Goal: Transaction & Acquisition: Purchase product/service

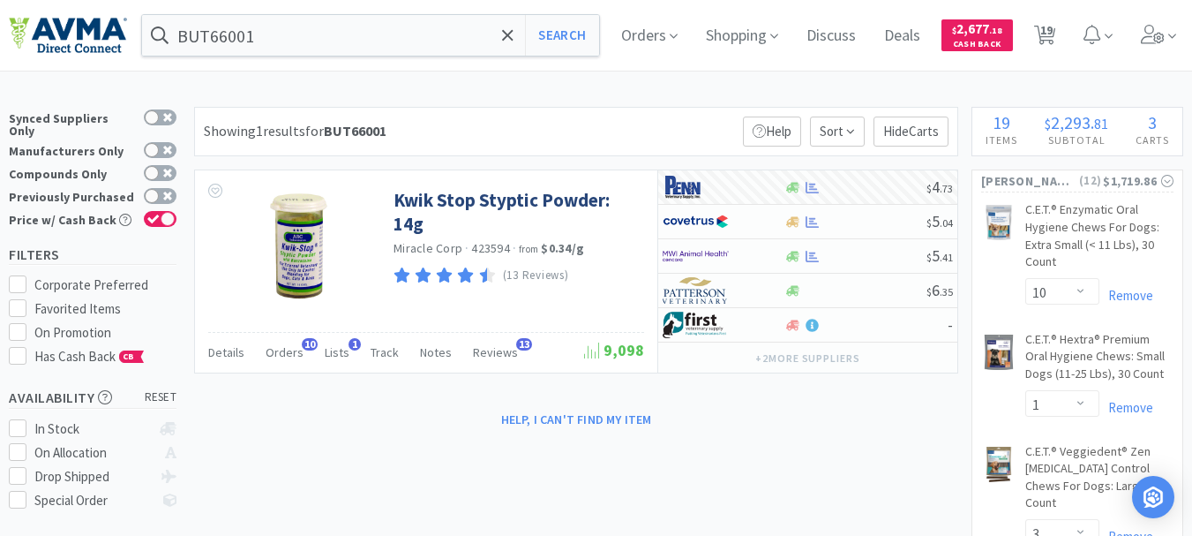
select select "10"
select select "1"
select select "3"
select select "2"
select select "1"
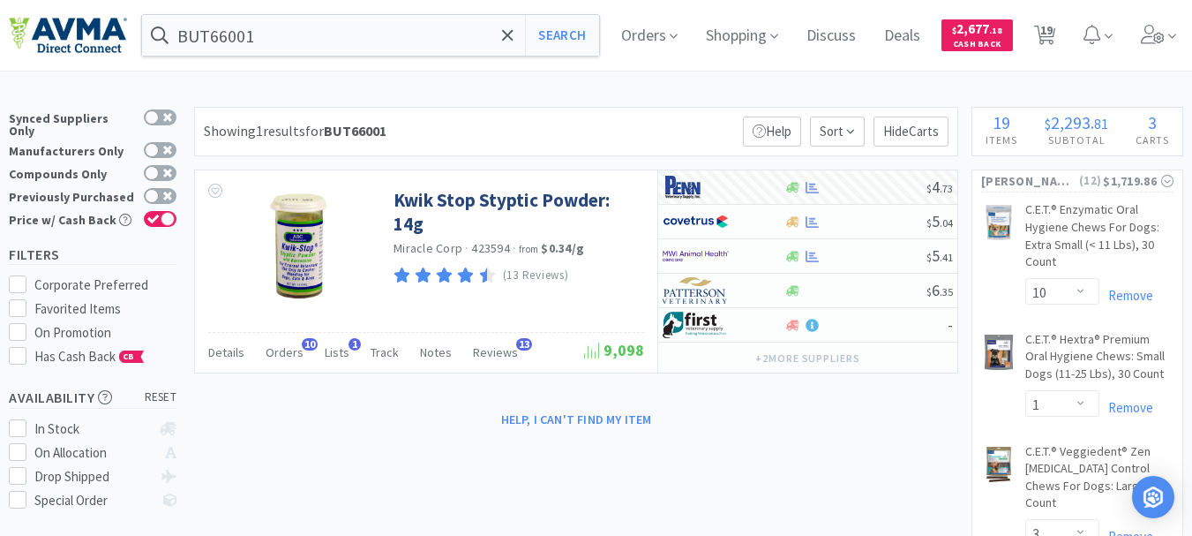
select select "1"
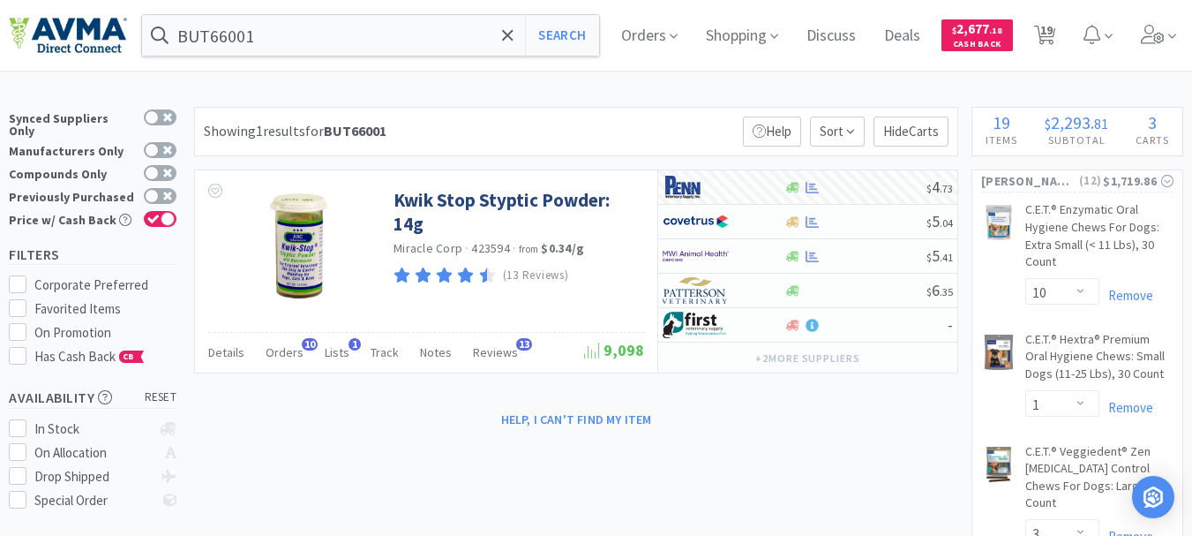
select select "1"
select select "2"
select select "3"
select select "2"
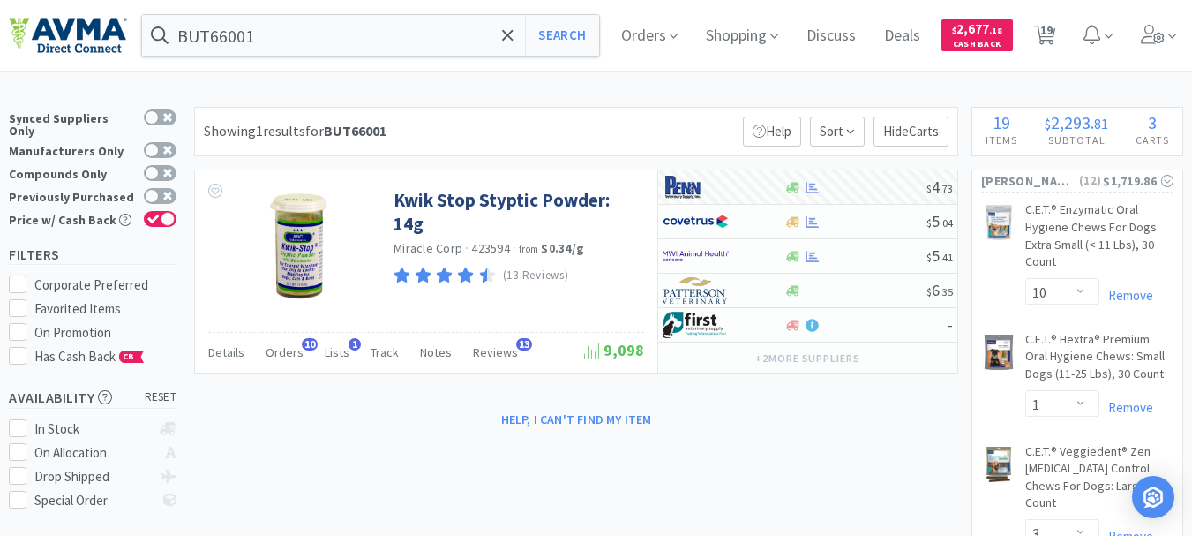
select select "2"
select select "12"
select select "24"
select select "1"
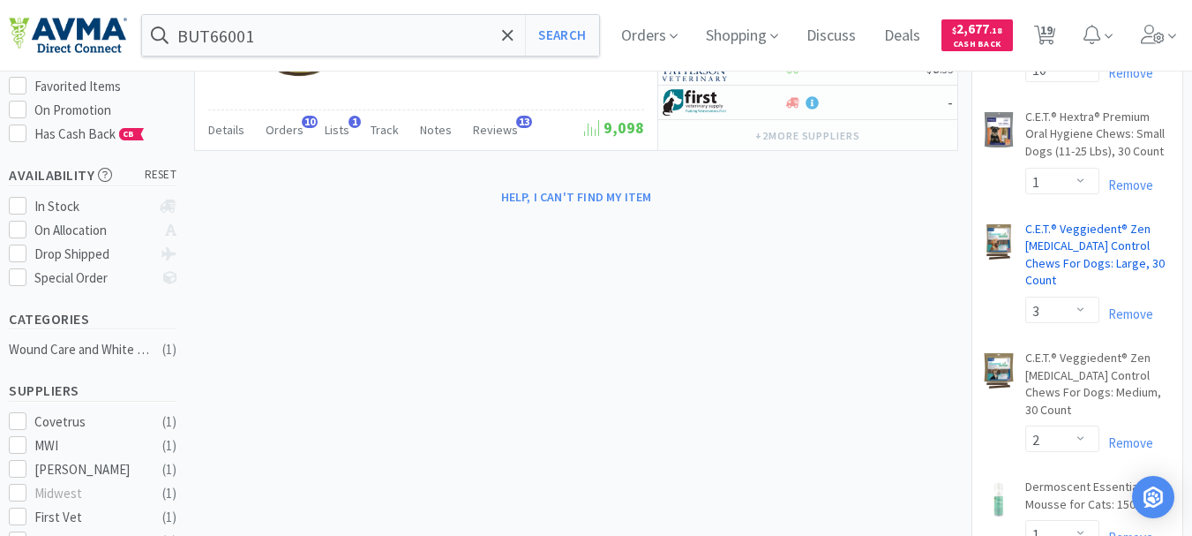
scroll to position [176, 0]
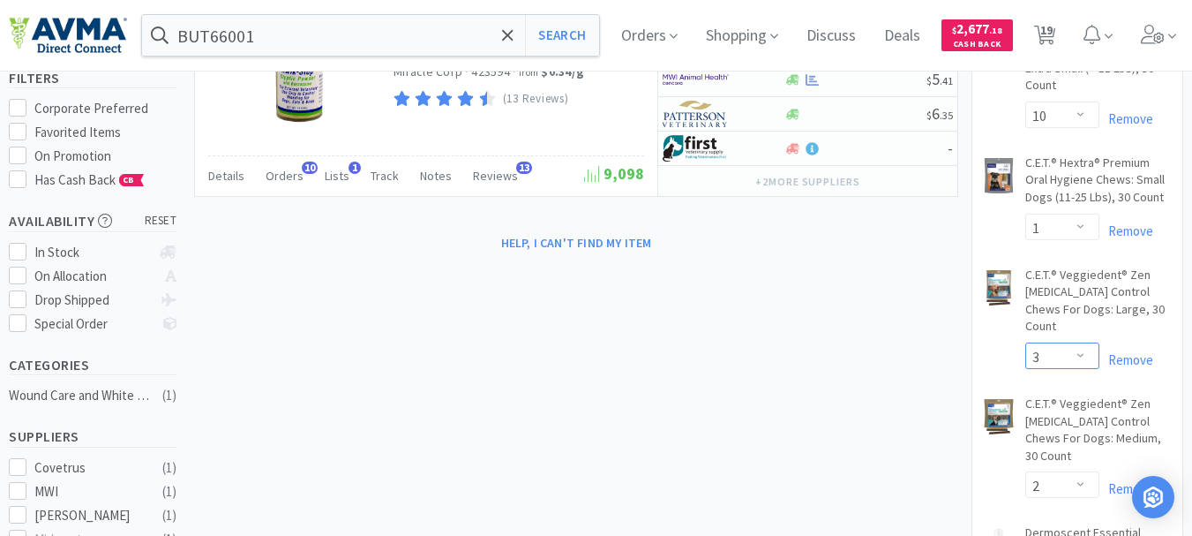
click at [1084, 342] on select "Enter Quantity 1 2 3 4 5 6 7 8 9 10 11 12 13 14 15 16 17 18 19 20 Enter Quantity" at bounding box center [1062, 355] width 74 height 26
click at [1025, 342] on select "Enter Quantity 1 2 3 4 5 6 7 8 9 10 11 12 13 14 15 16 17 18 19 20 Enter Quantity" at bounding box center [1062, 355] width 74 height 26
select select "3"
click at [260, 33] on input "BUT66001" at bounding box center [370, 35] width 457 height 41
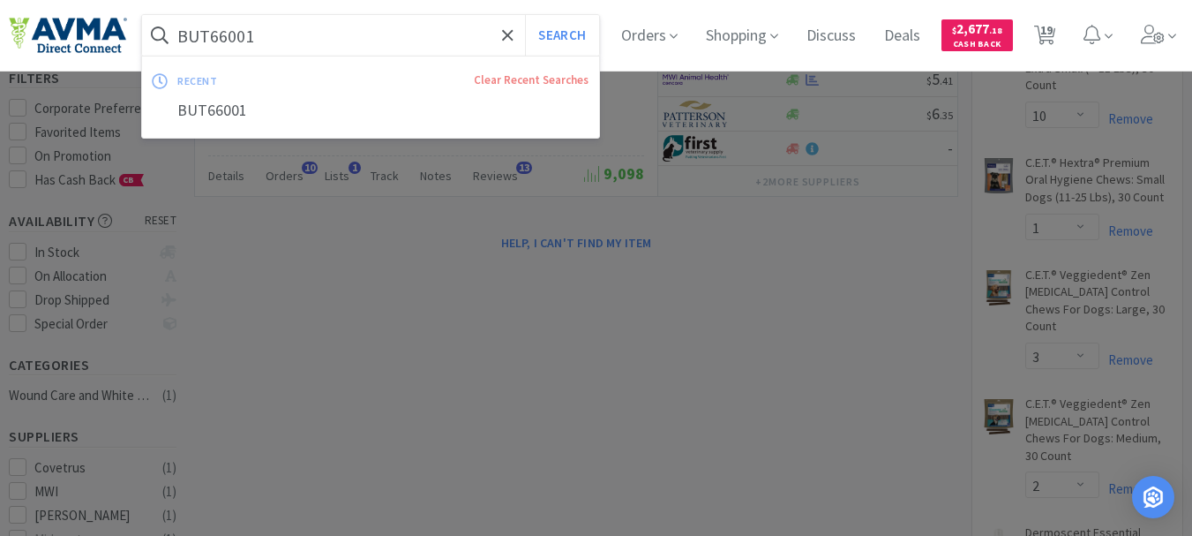
paste input "065939"
click at [569, 40] on button "Search" at bounding box center [561, 35] width 73 height 41
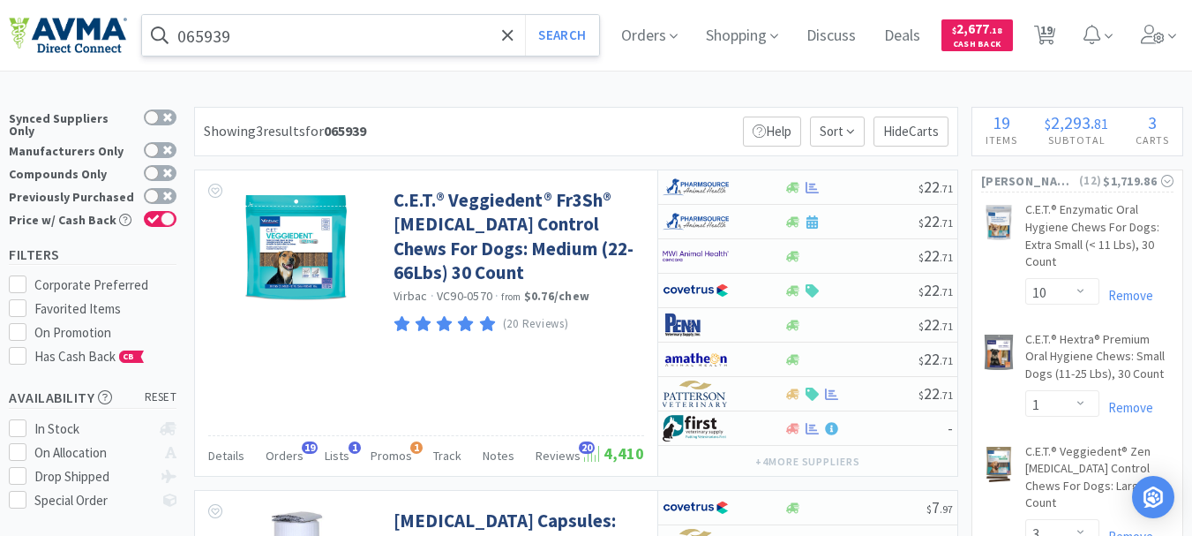
click at [266, 41] on input "065939" at bounding box center [370, 35] width 457 height 41
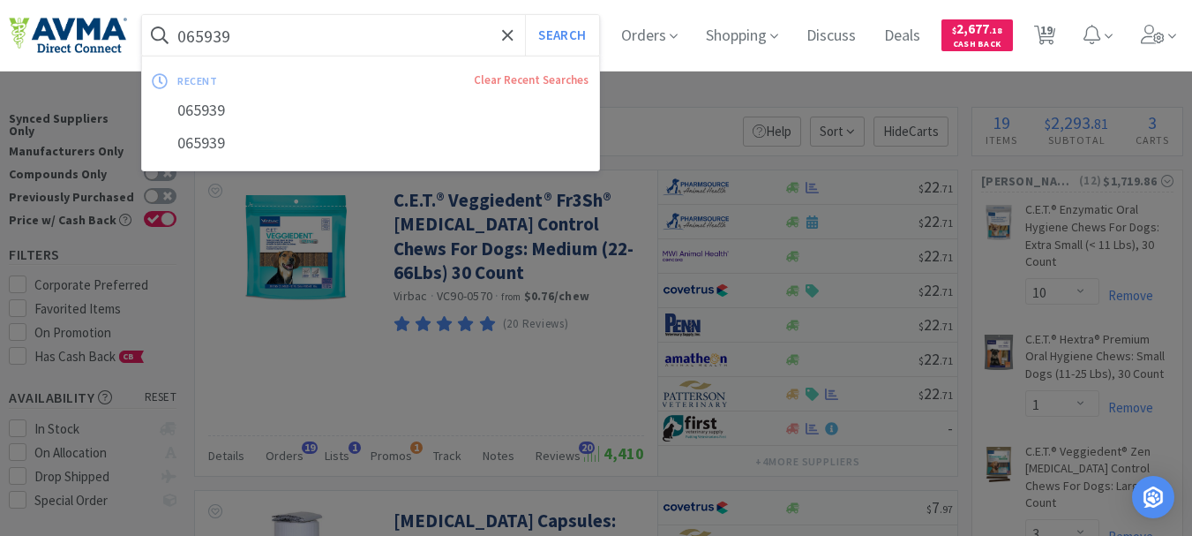
paste input "31511"
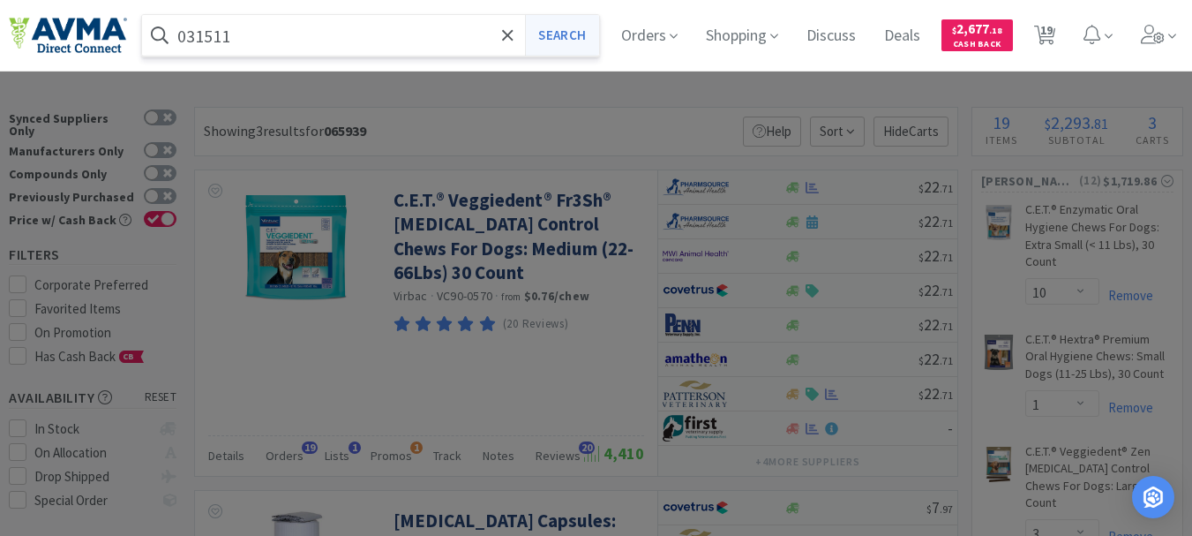
click at [577, 28] on button "Search" at bounding box center [561, 35] width 73 height 41
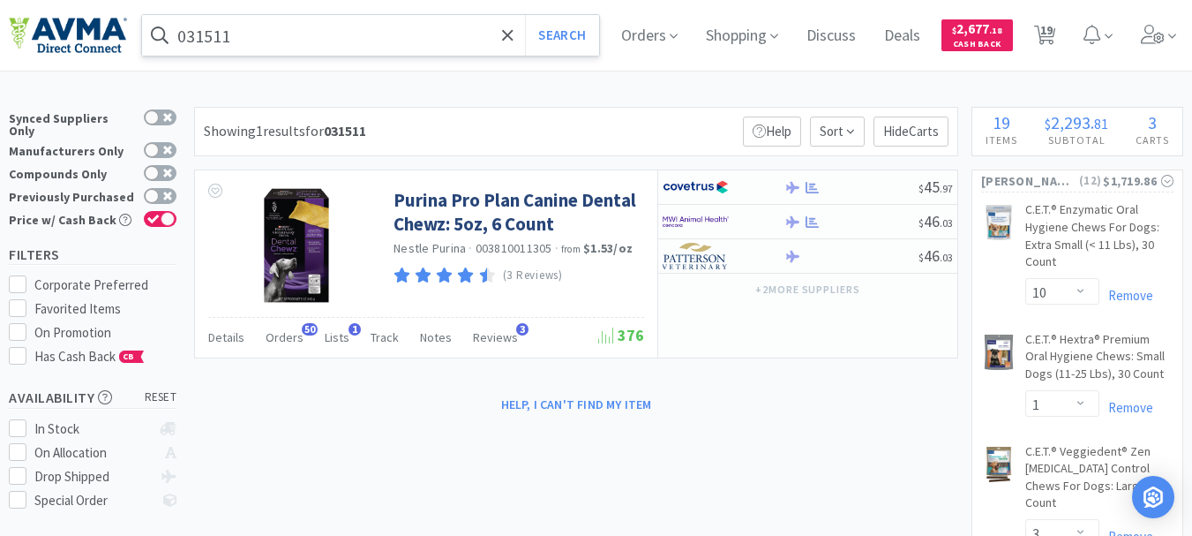
click at [266, 41] on input "031511" at bounding box center [370, 35] width 457 height 41
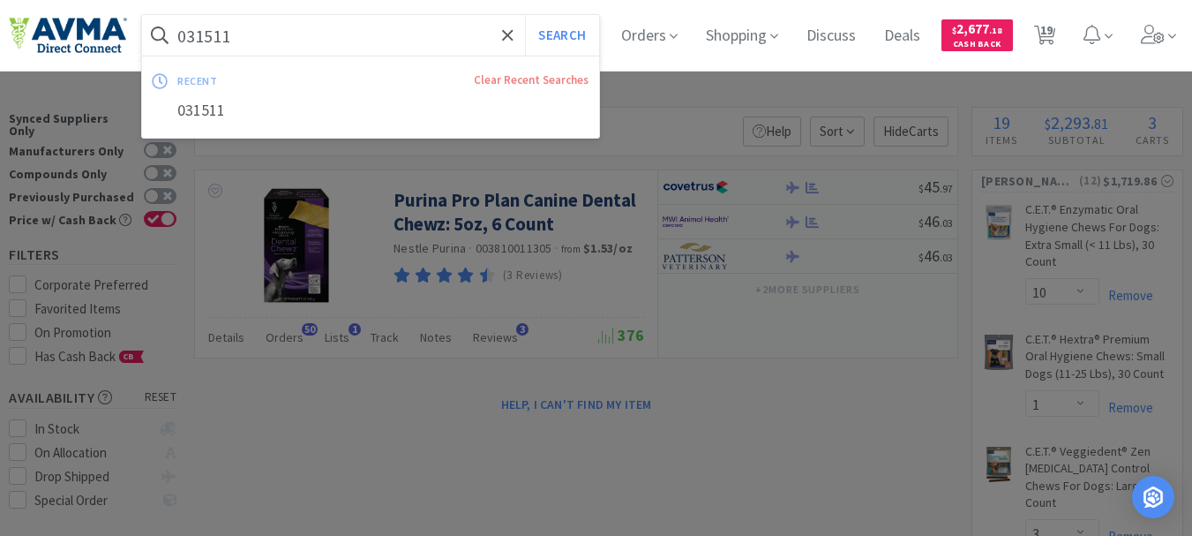
paste input "0386"
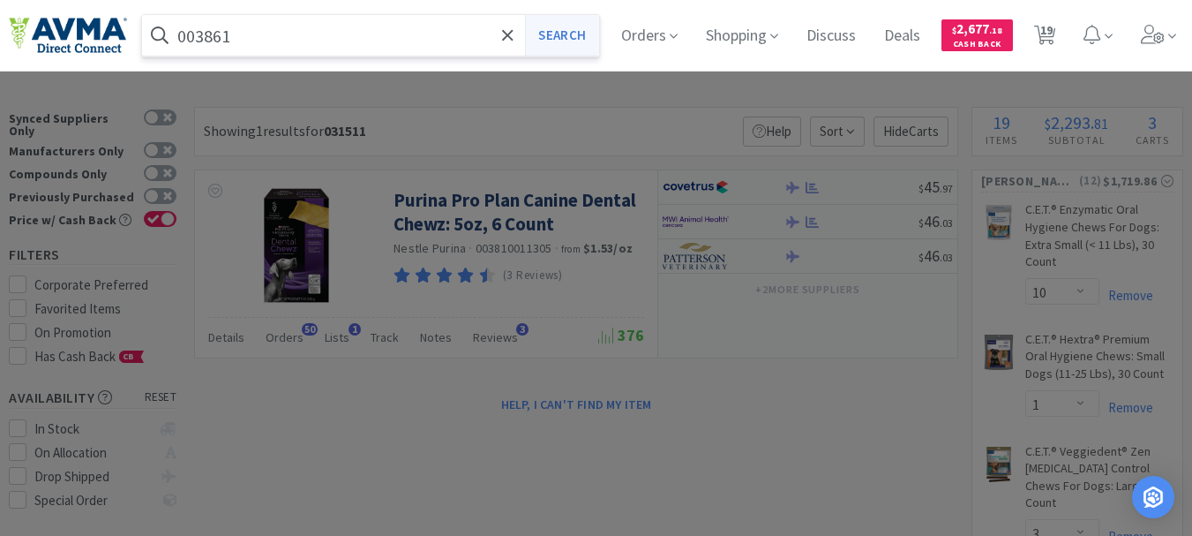
type input "003861"
click at [572, 30] on button "Search" at bounding box center [561, 35] width 73 height 41
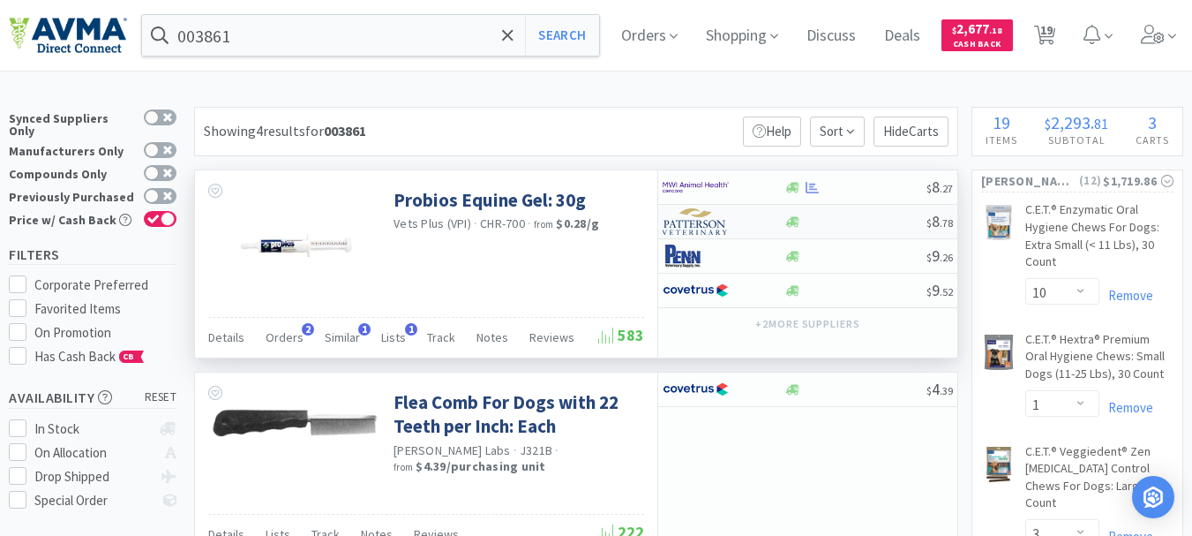
click at [717, 225] on img at bounding box center [696, 221] width 66 height 26
select select "1"
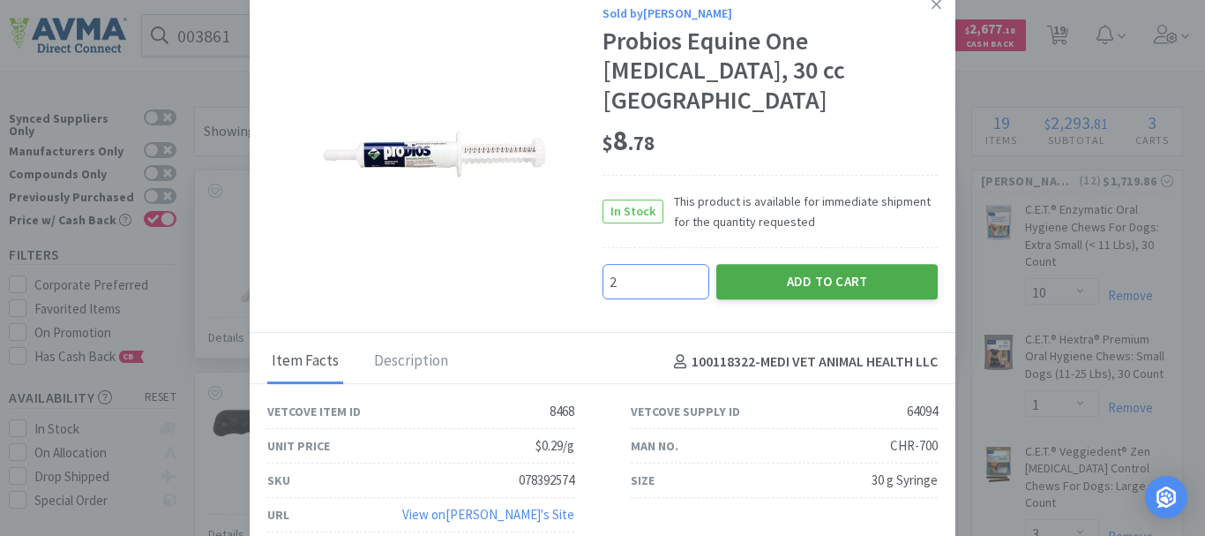
type input "2"
click at [808, 264] on button "Add to Cart" at bounding box center [826, 281] width 221 height 35
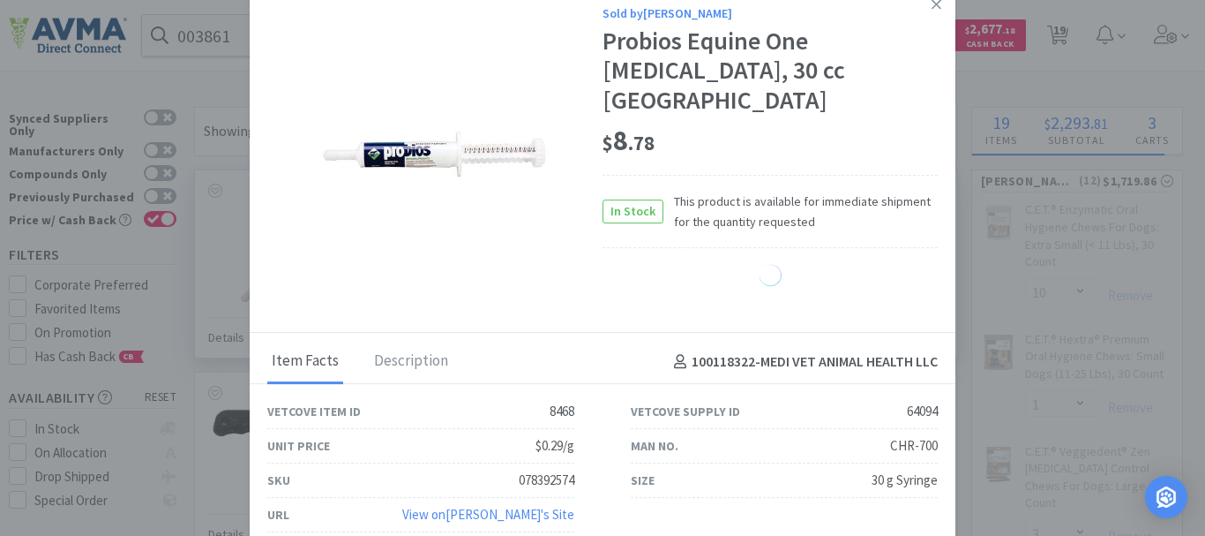
select select "2"
select select "1"
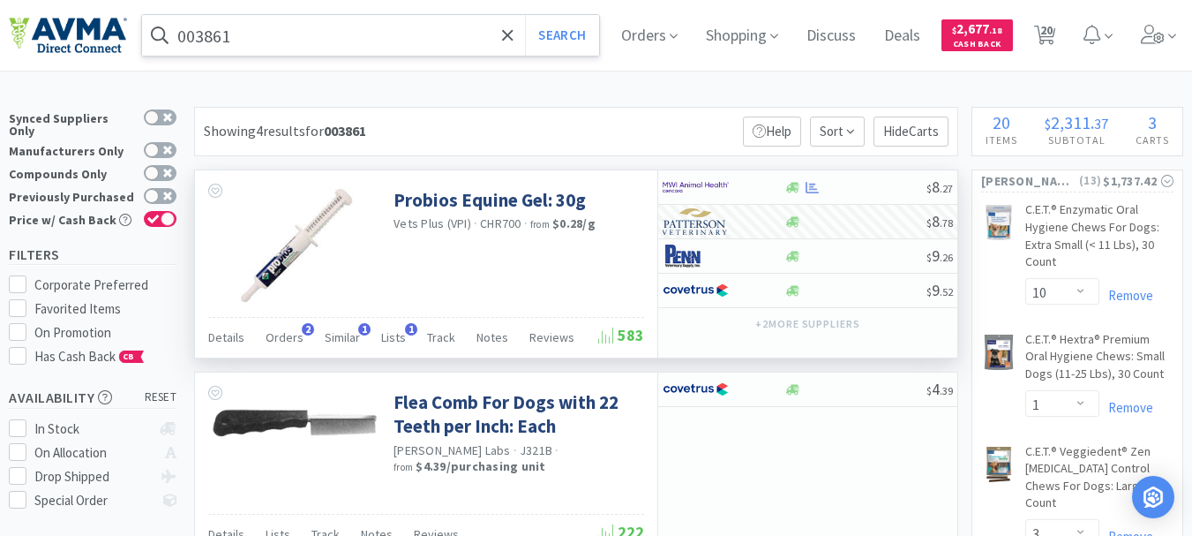
click at [256, 41] on input "003861" at bounding box center [370, 35] width 457 height 41
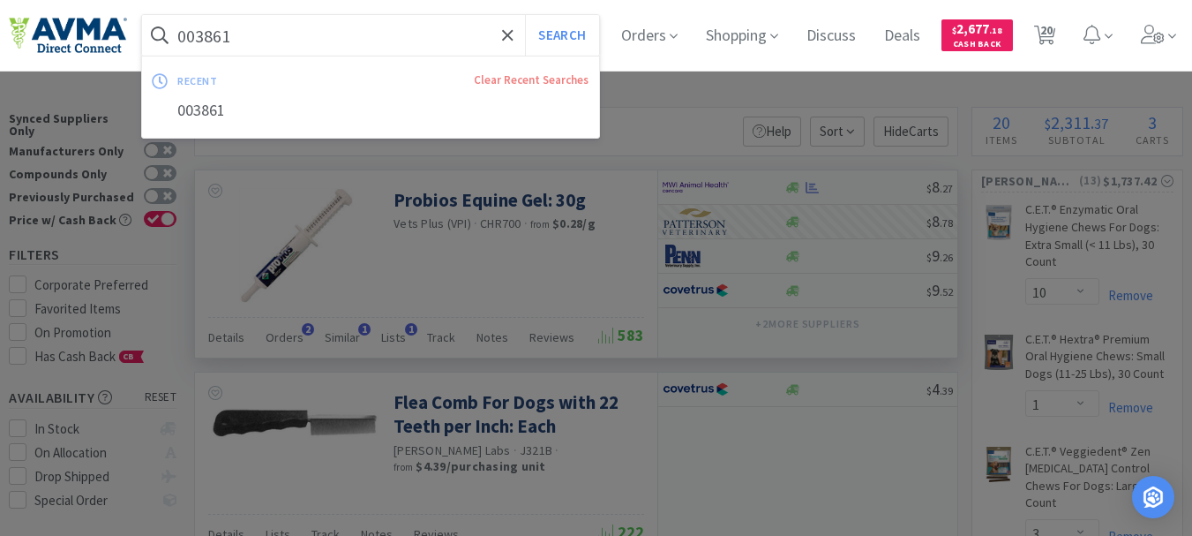
paste input "2457"
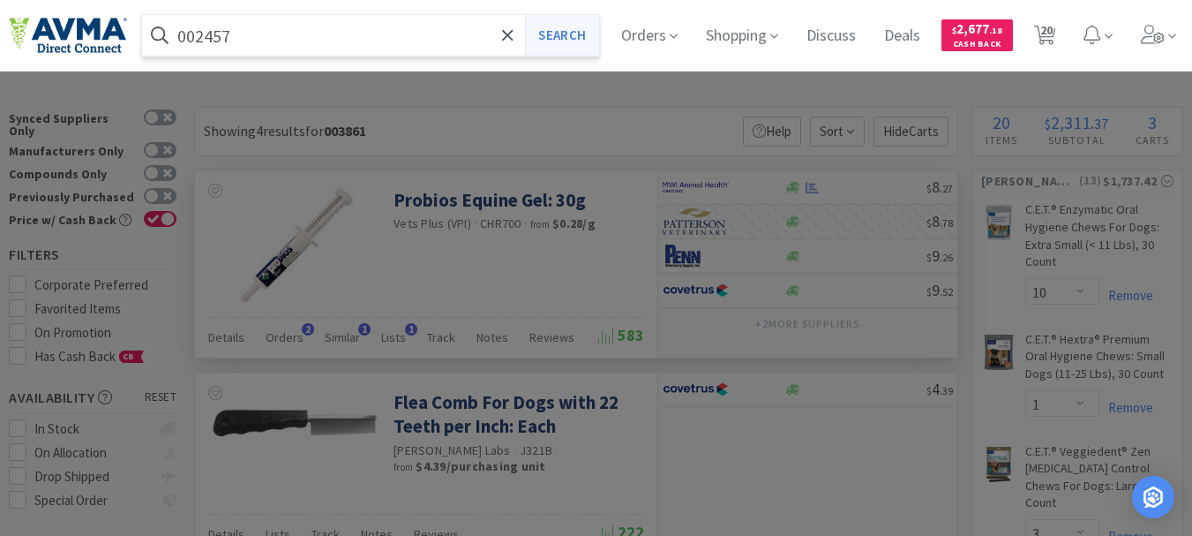
click at [572, 30] on button "Search" at bounding box center [561, 35] width 73 height 41
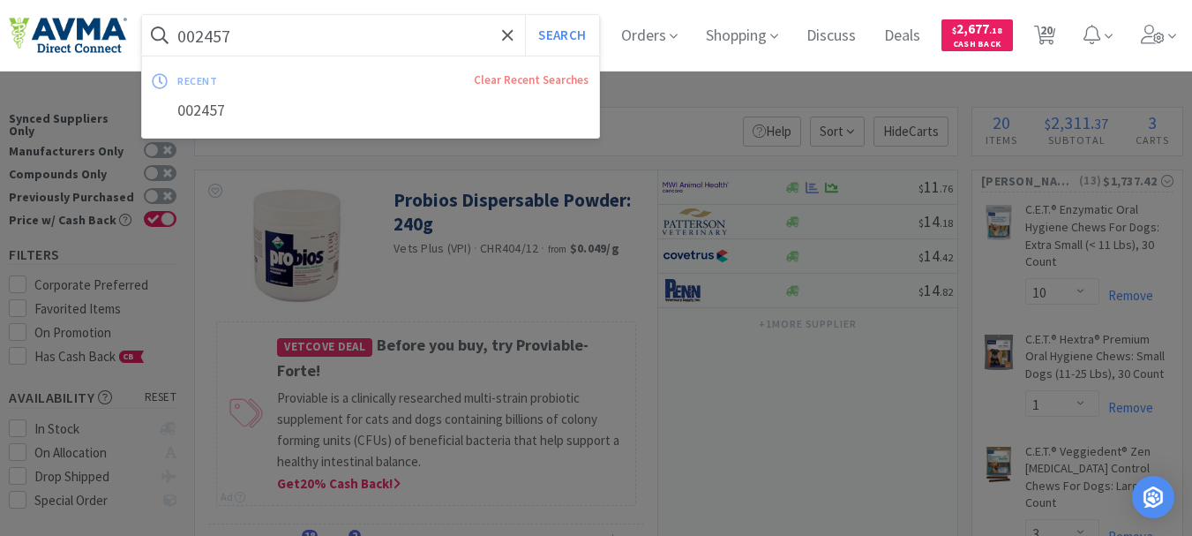
click at [276, 34] on input "002457" at bounding box center [370, 35] width 457 height 41
paste input "78502322"
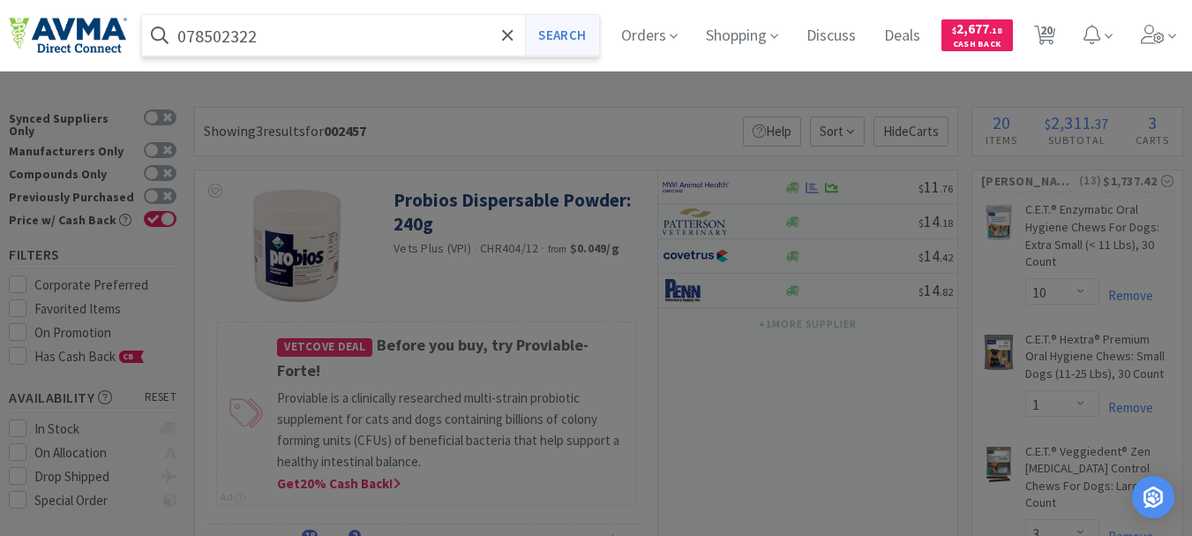
type input "078502322"
click at [575, 31] on button "Search" at bounding box center [561, 35] width 73 height 41
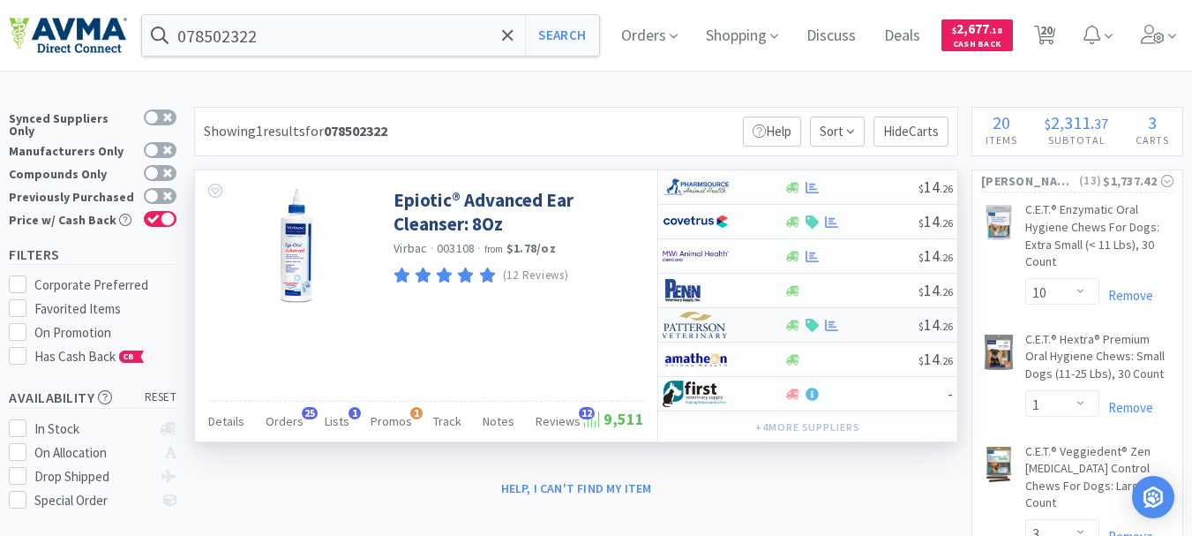
click at [707, 335] on img at bounding box center [696, 324] width 66 height 26
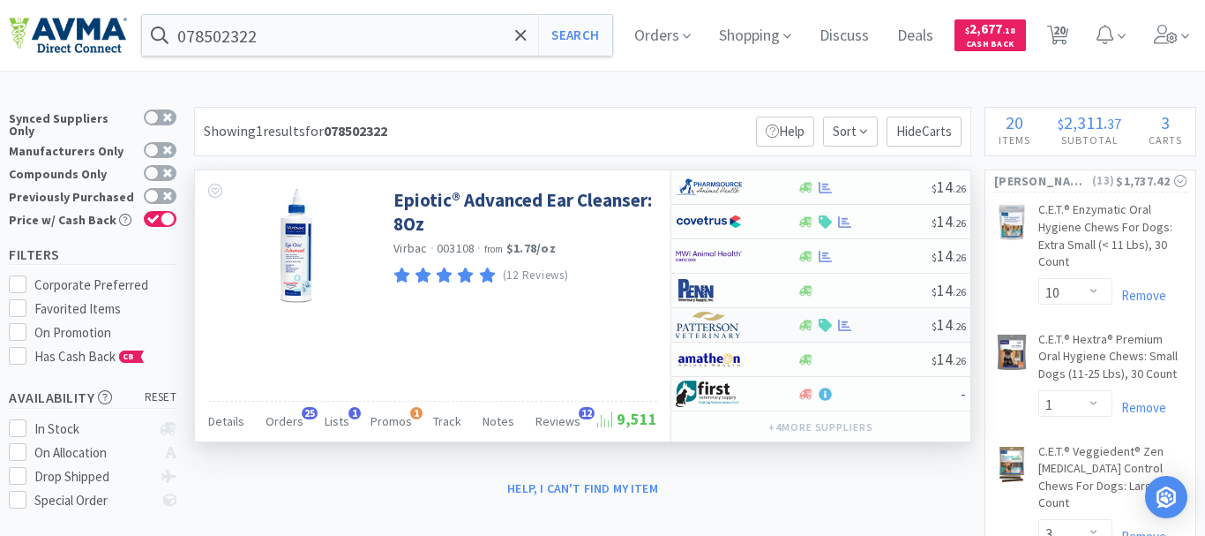
select select "1"
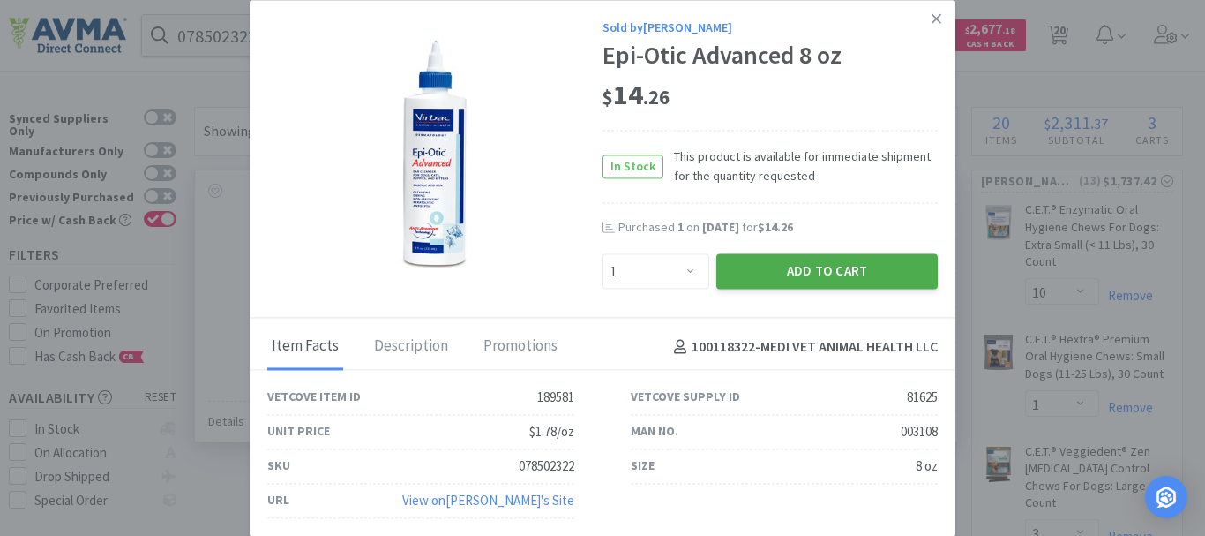
click at [866, 269] on button "Add to Cart" at bounding box center [826, 271] width 221 height 35
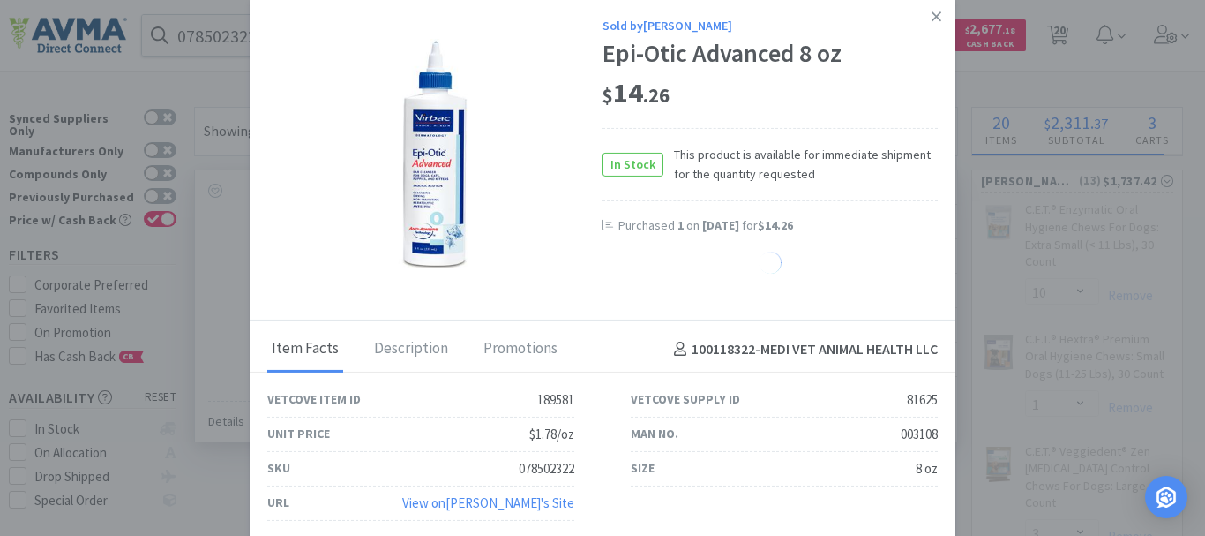
select select "1"
select select "2"
select select "1"
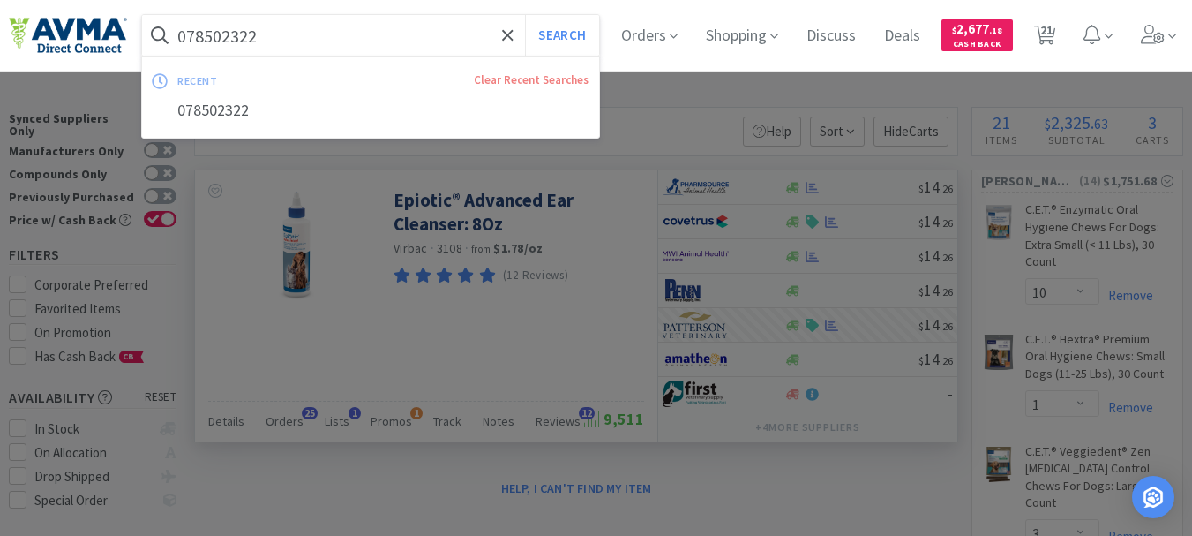
click at [301, 38] on input "078502322" at bounding box center [370, 35] width 457 height 41
paste input "936088"
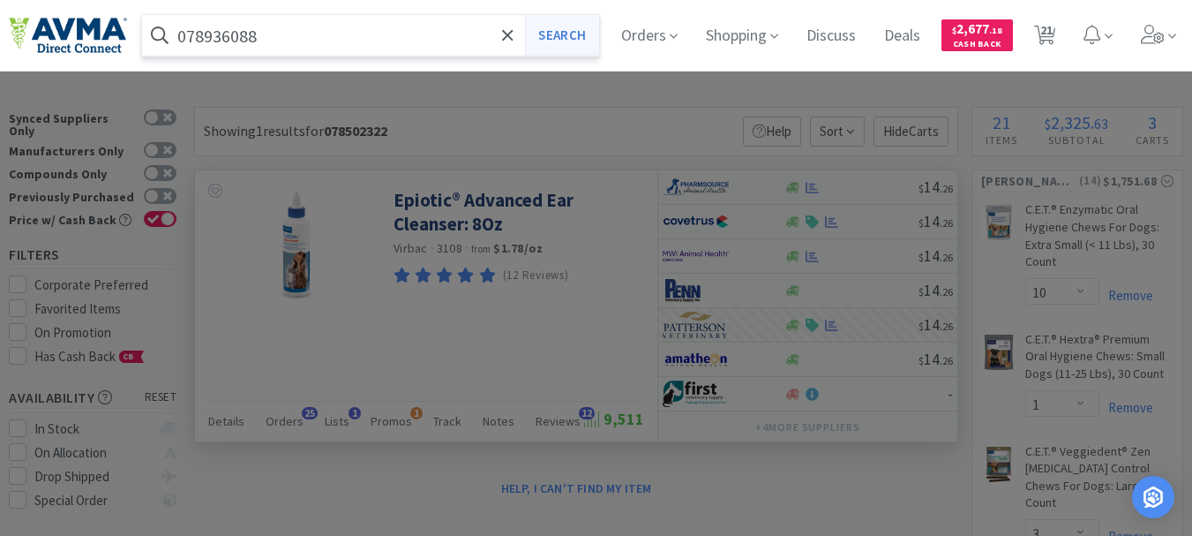
type input "078936088"
click at [577, 40] on button "Search" at bounding box center [561, 35] width 73 height 41
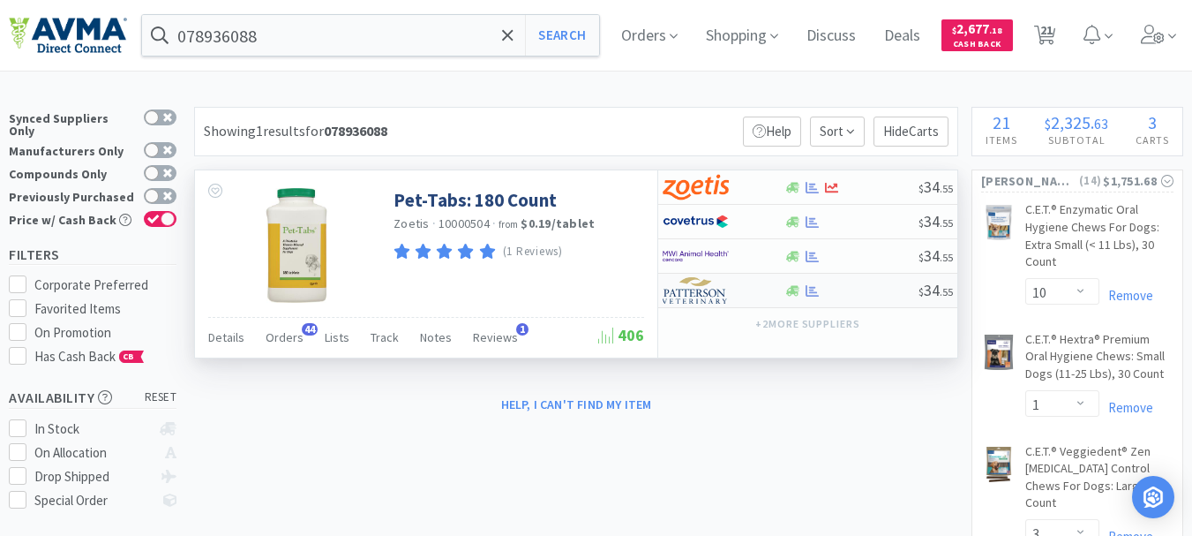
click at [682, 295] on img at bounding box center [696, 290] width 66 height 26
select select "1"
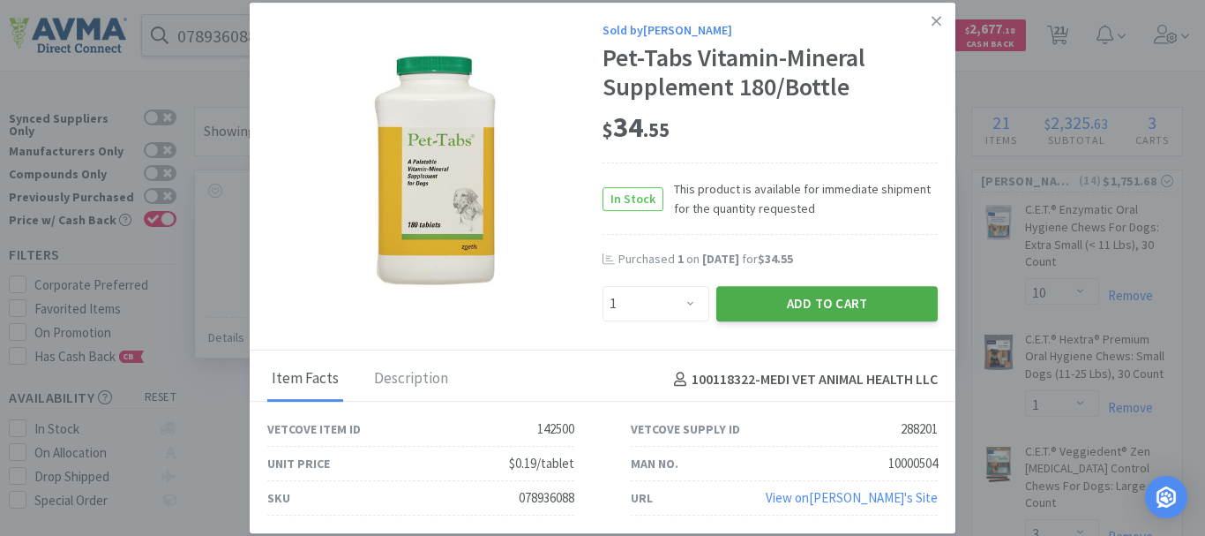
click at [769, 295] on button "Add to Cart" at bounding box center [826, 303] width 221 height 35
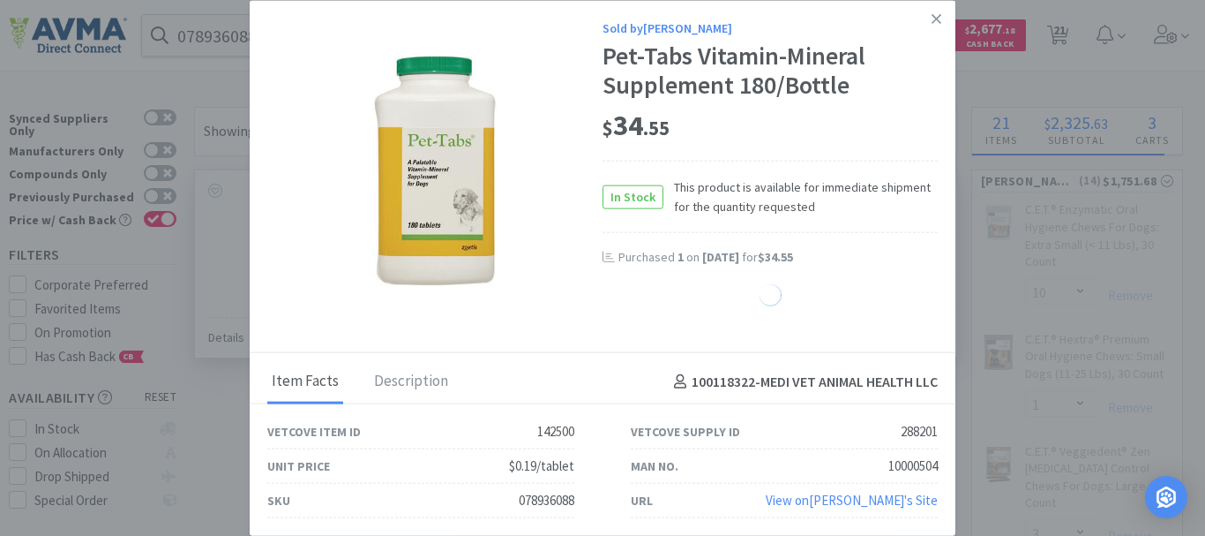
select select "1"
select select "2"
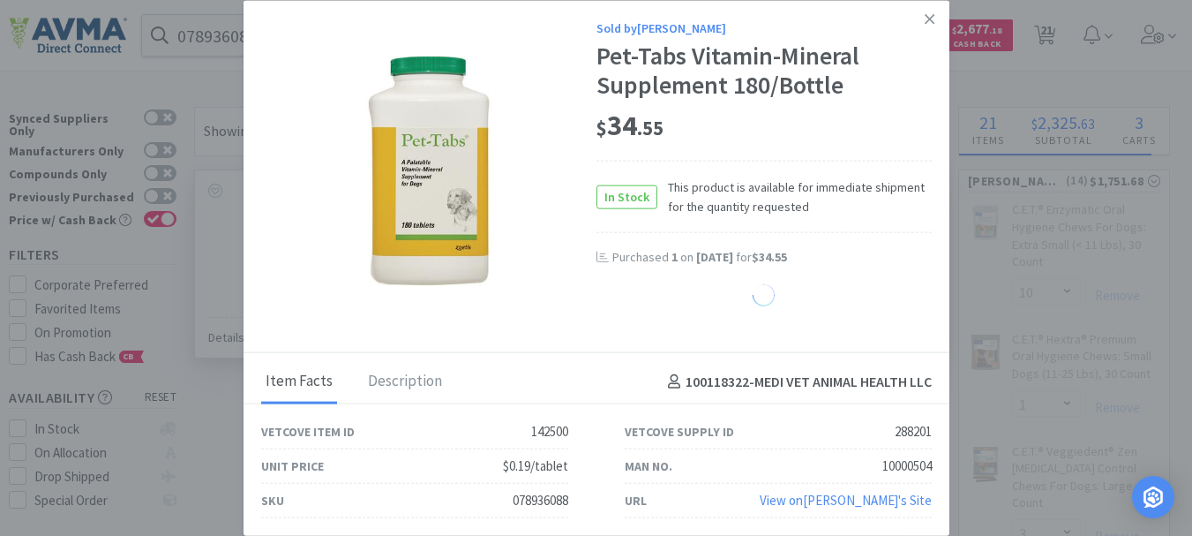
select select "1"
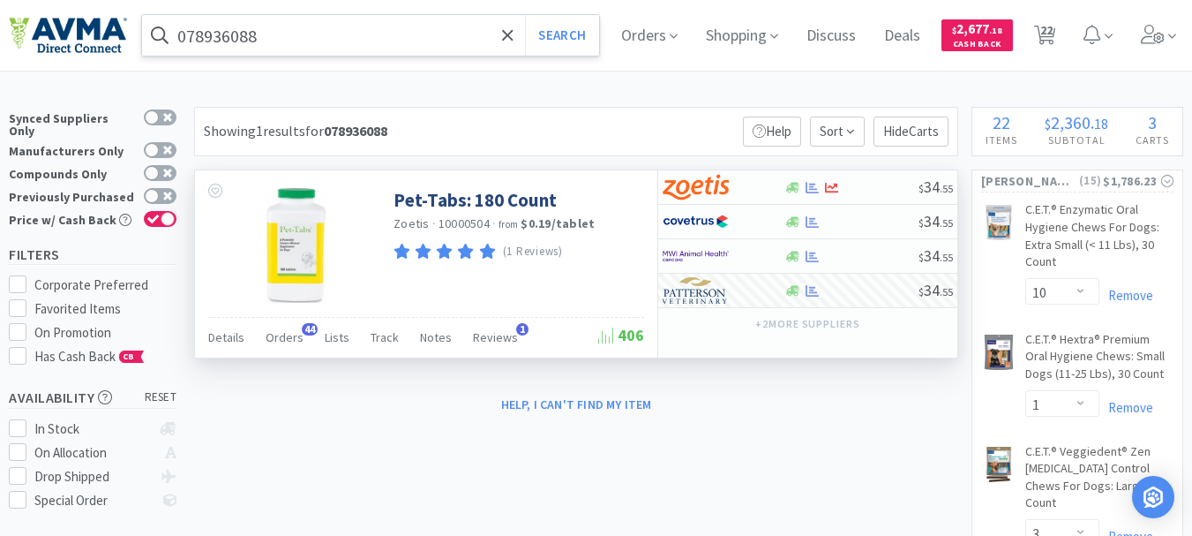
click at [293, 36] on input "078936088" at bounding box center [370, 35] width 457 height 41
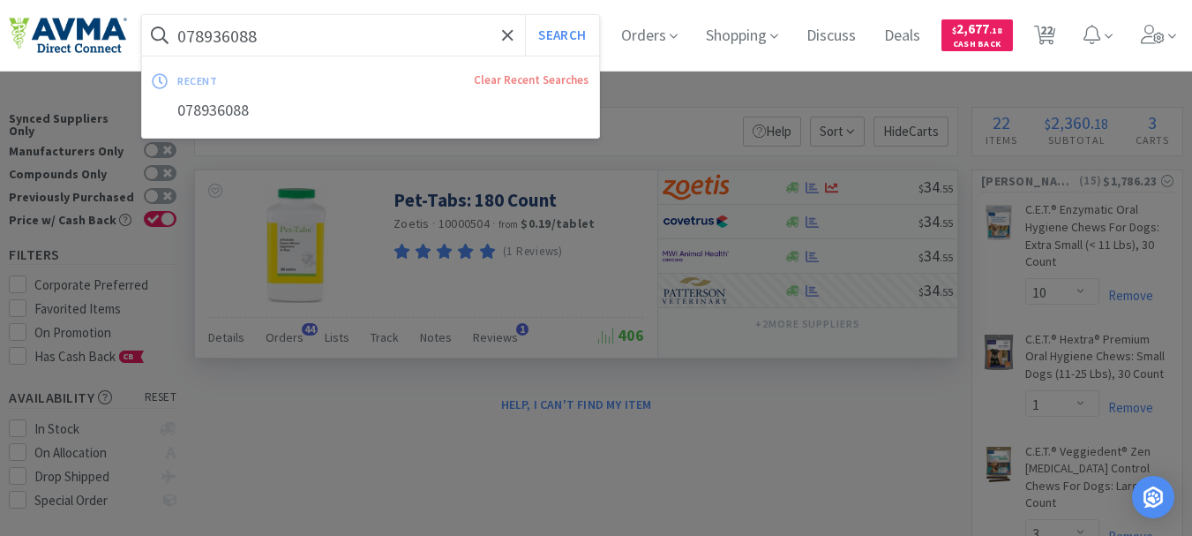
paste input "07745"
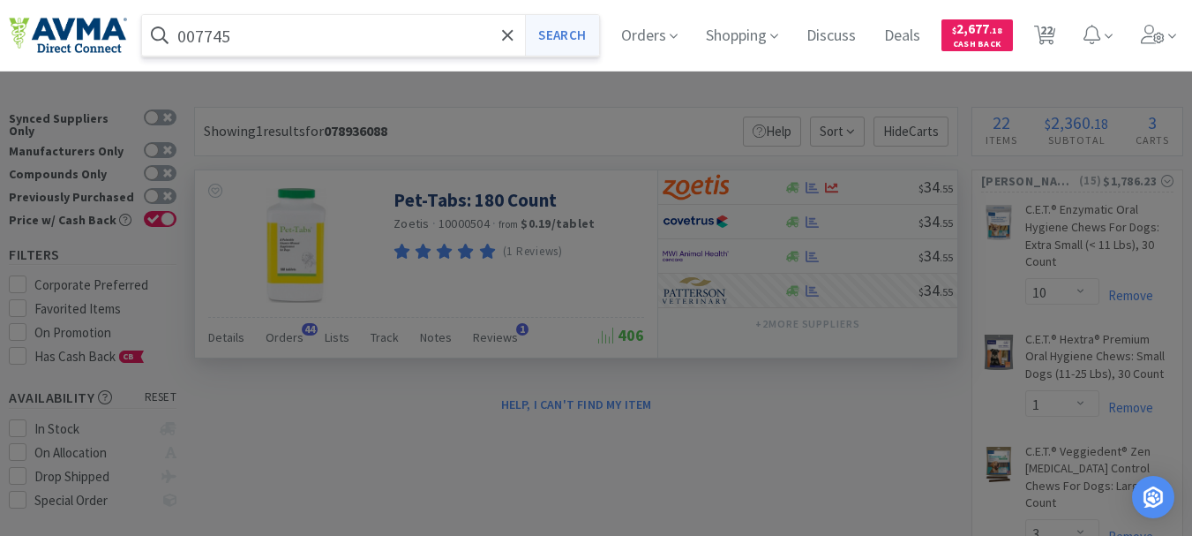
type input "007745"
click at [571, 39] on button "Search" at bounding box center [561, 35] width 73 height 41
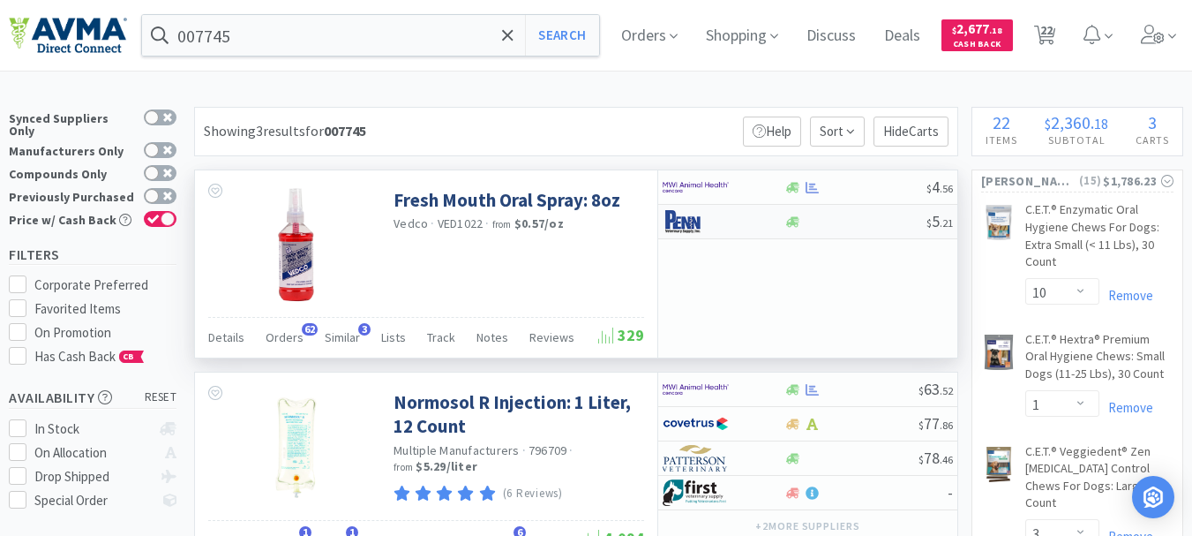
click at [697, 221] on img at bounding box center [696, 221] width 66 height 26
select select "1"
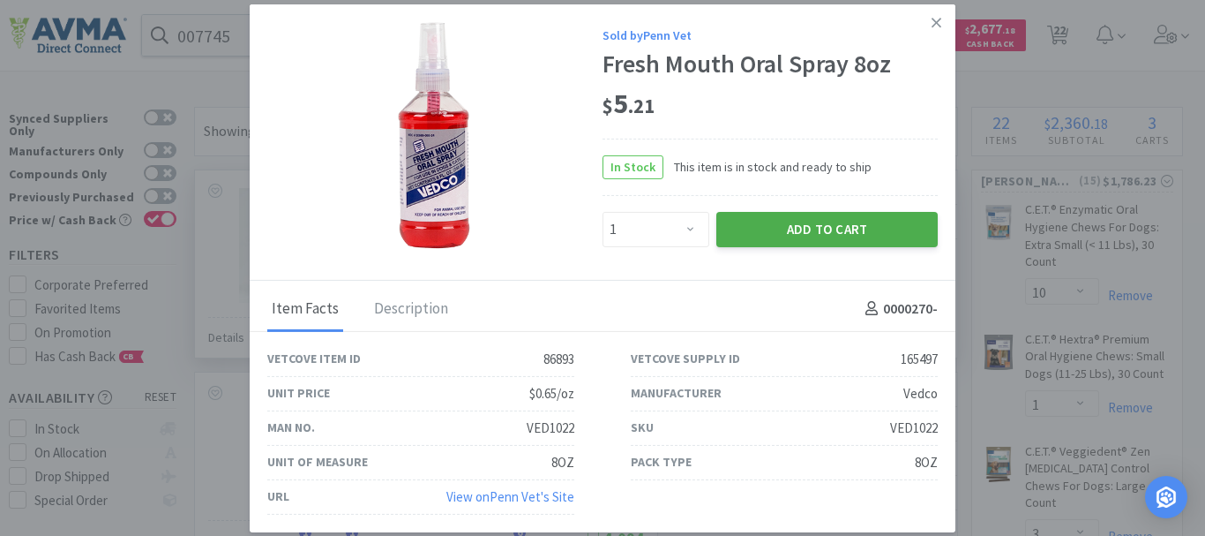
click at [799, 235] on button "Add to Cart" at bounding box center [826, 229] width 221 height 35
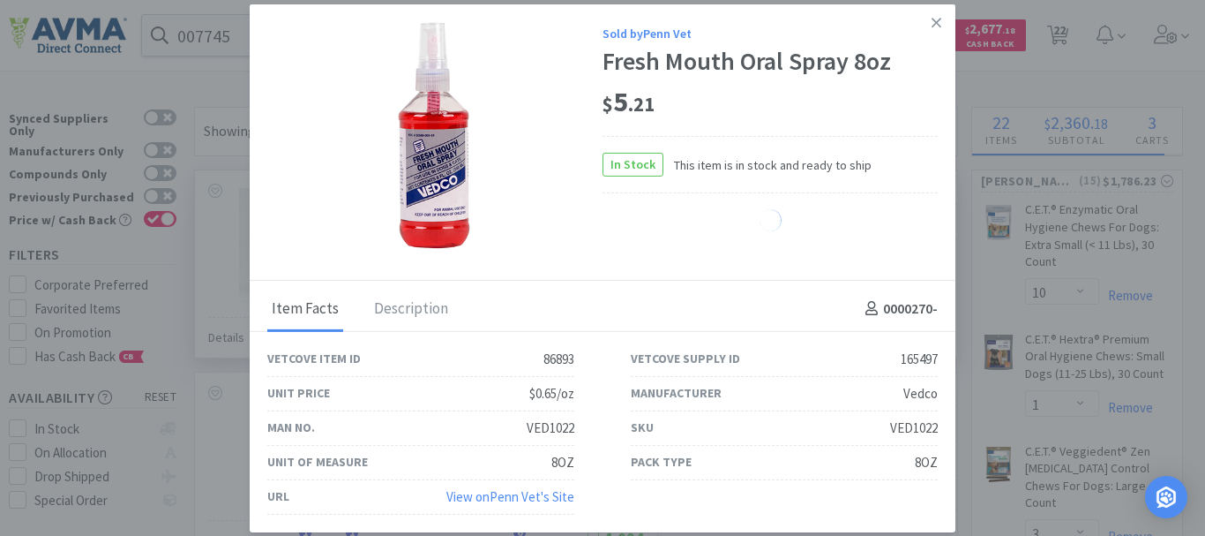
select select "1"
select select "3"
select select "2"
select select "12"
select select "24"
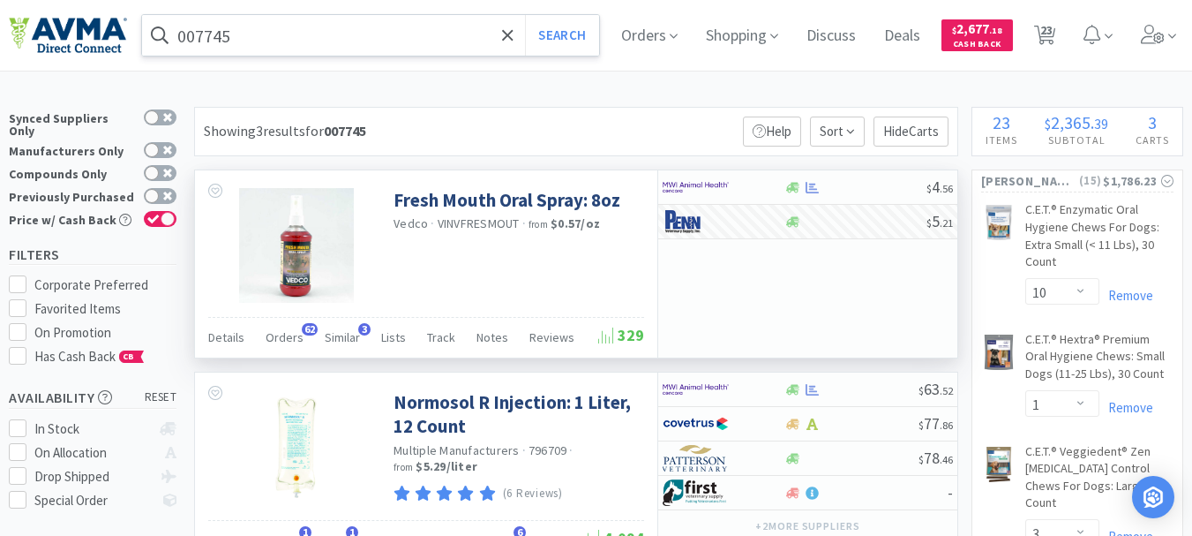
click at [236, 40] on input "007745" at bounding box center [370, 35] width 457 height 41
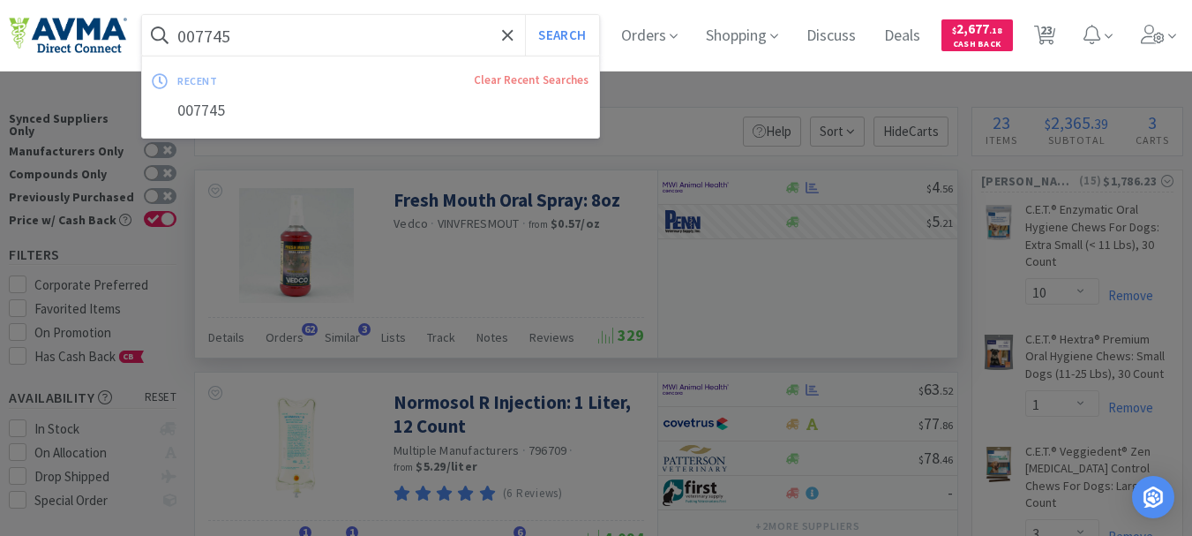
paste input "65998"
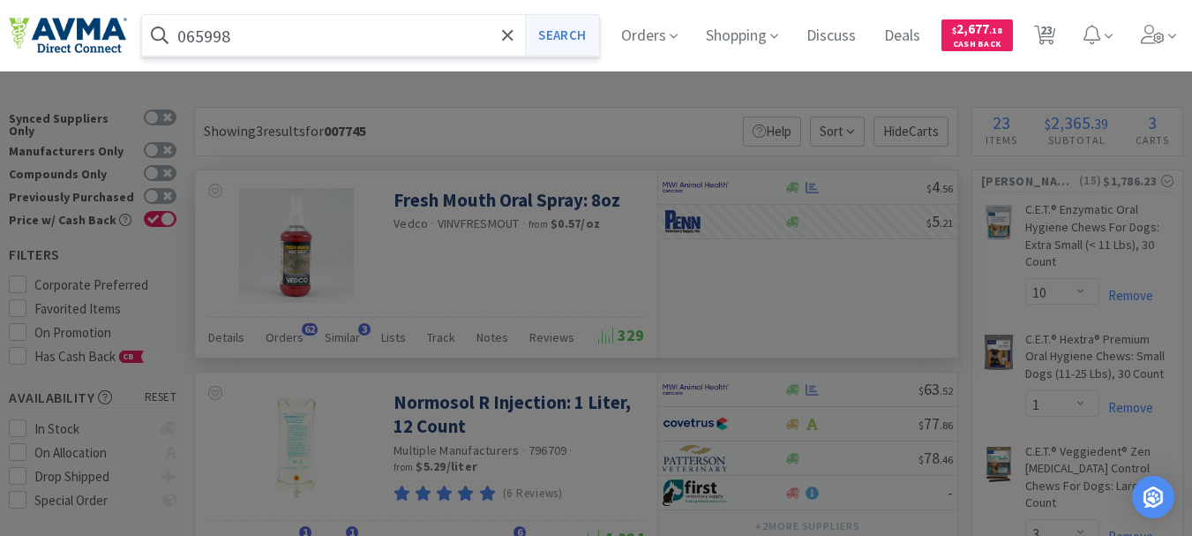
click at [574, 32] on button "Search" at bounding box center [561, 35] width 73 height 41
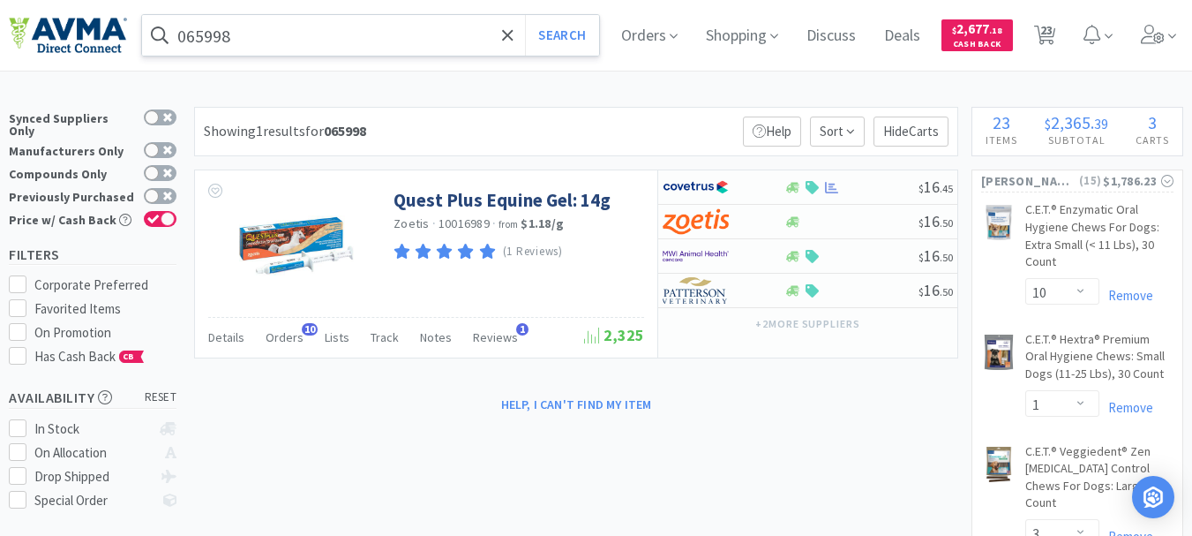
click at [251, 39] on input "065998" at bounding box center [370, 35] width 457 height 41
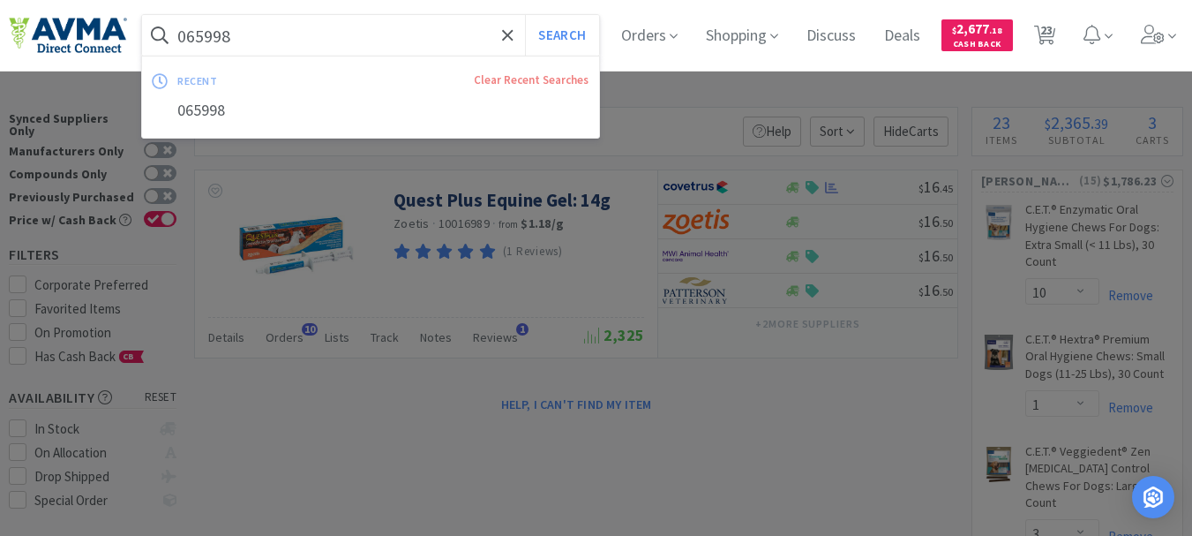
paste input "35862"
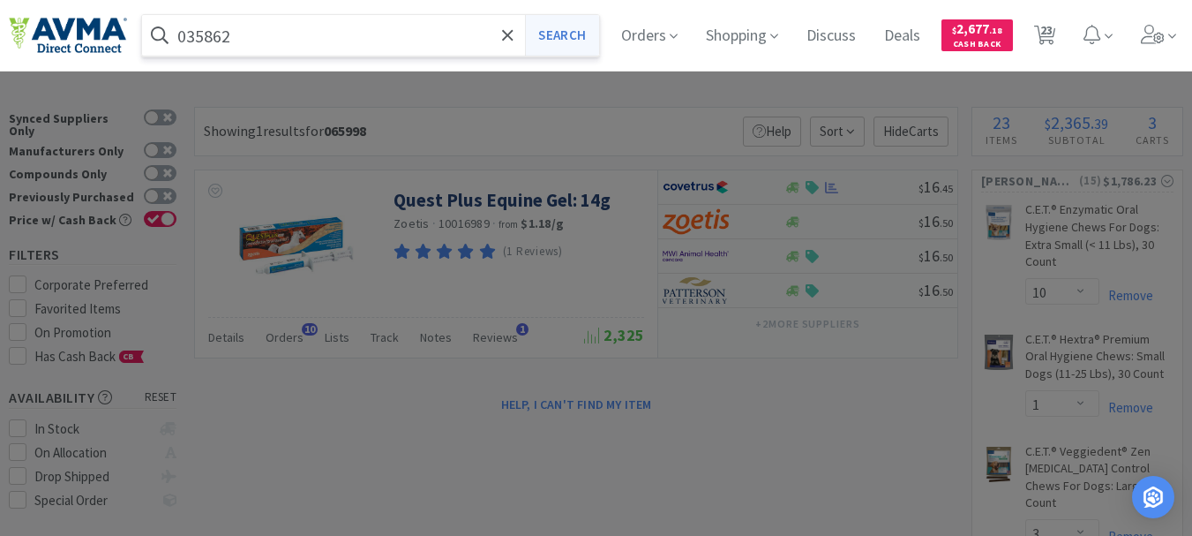
click at [559, 34] on button "Search" at bounding box center [561, 35] width 73 height 41
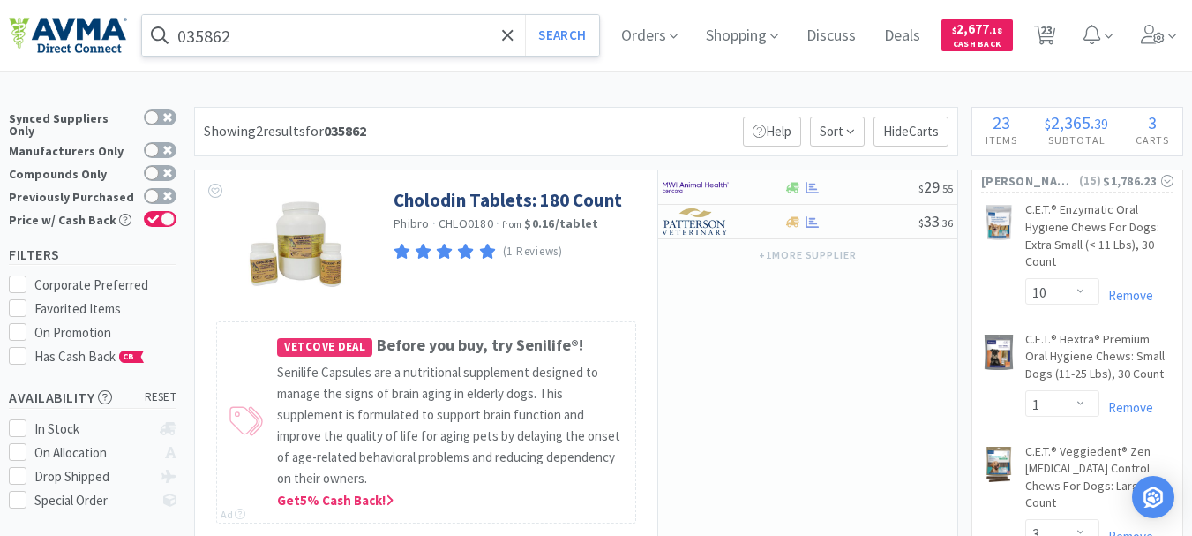
click at [273, 37] on input "035862" at bounding box center [370, 35] width 457 height 41
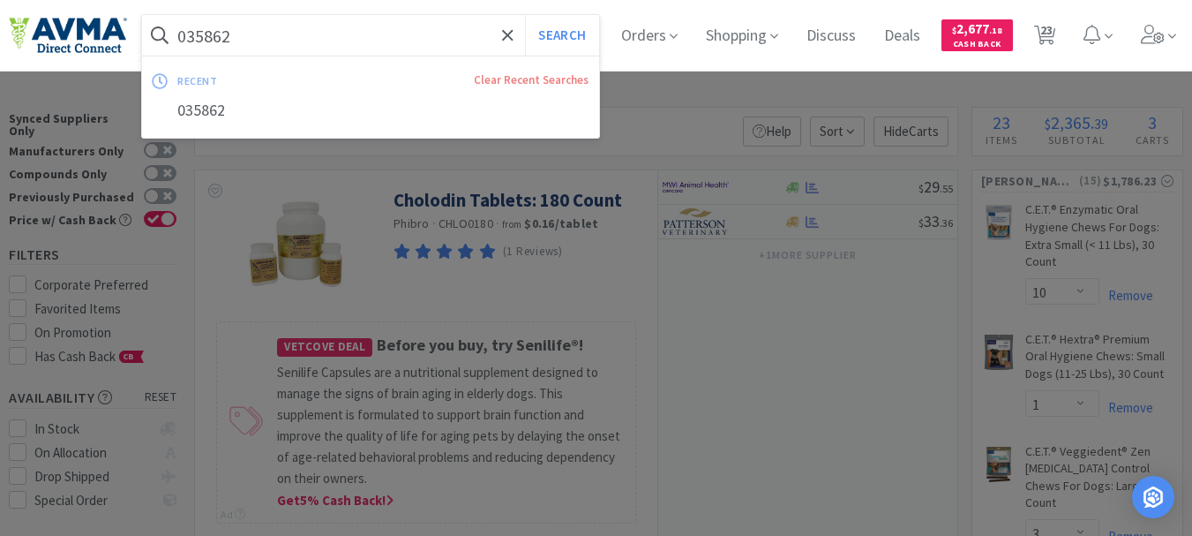
paste input "78013225"
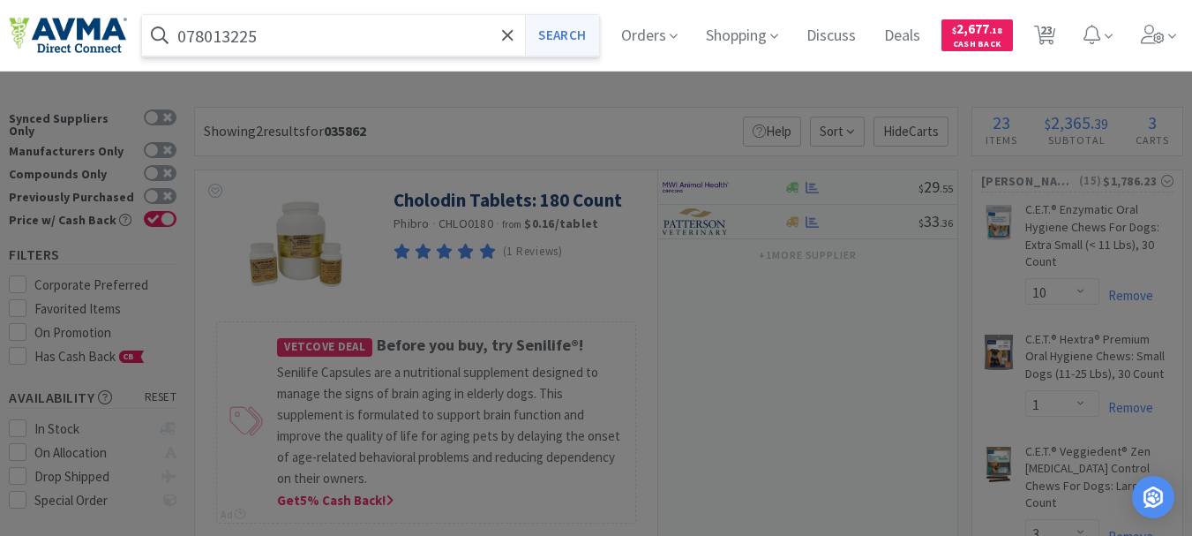
type input "078013225"
click at [560, 37] on button "Search" at bounding box center [561, 35] width 73 height 41
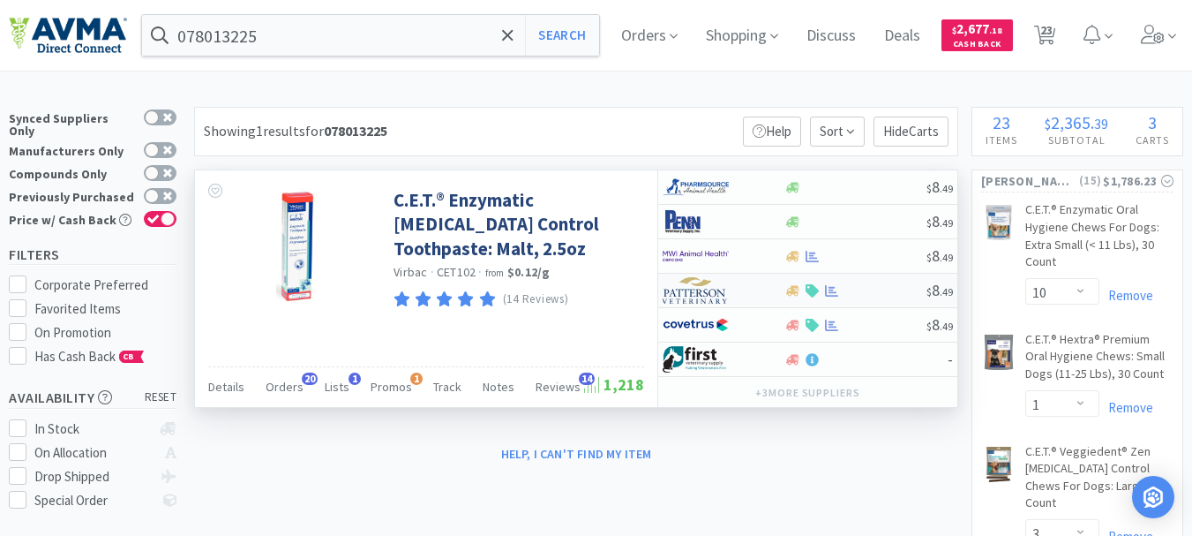
click at [689, 293] on img at bounding box center [696, 290] width 66 height 26
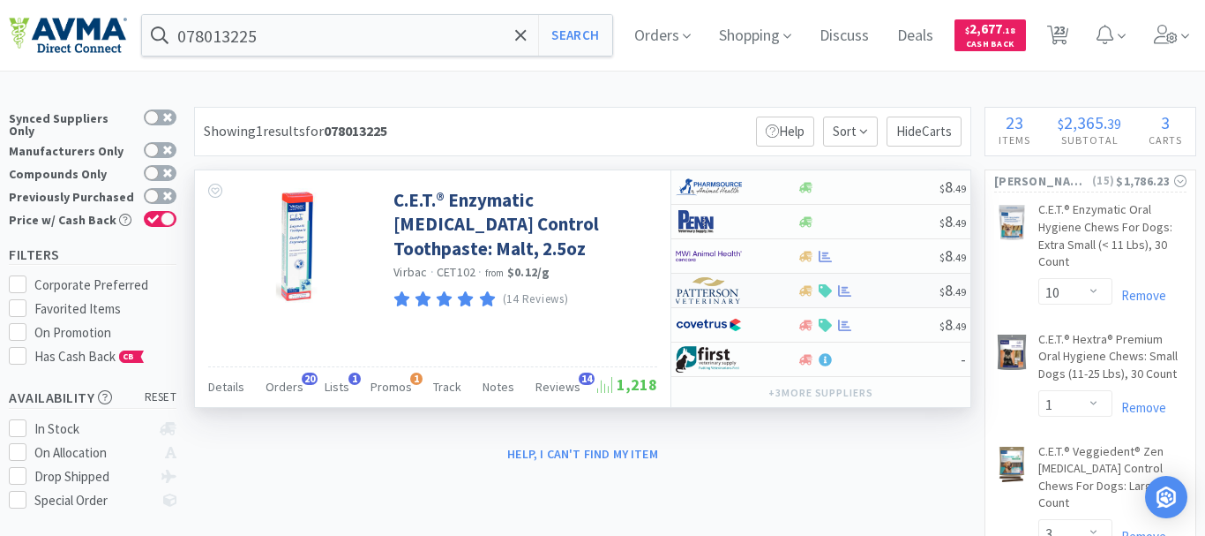
select select "1"
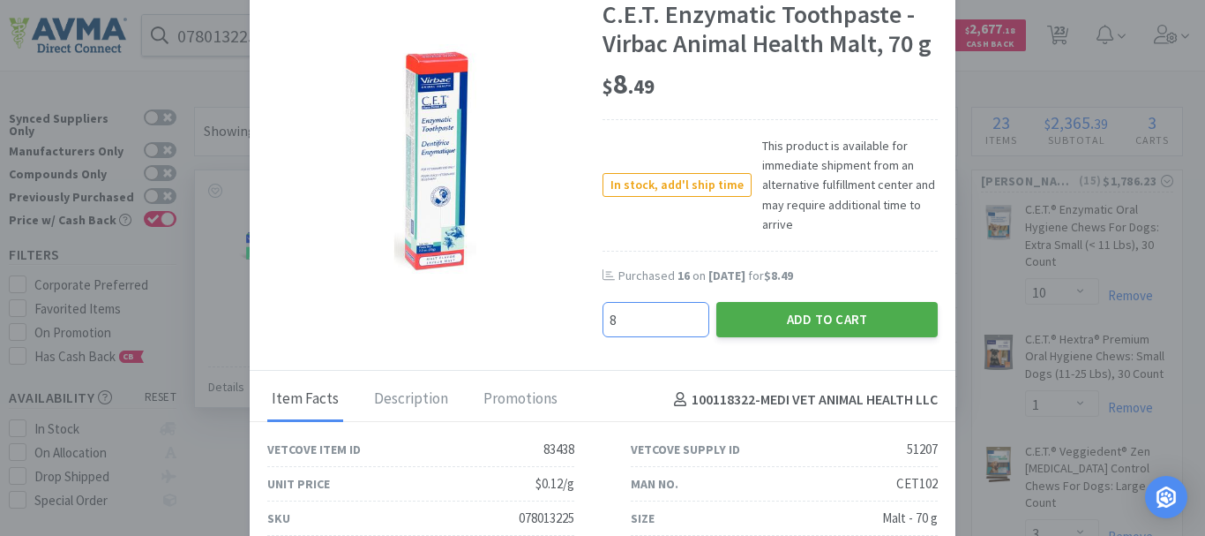
type input "8"
click at [818, 323] on button "Add to Cart" at bounding box center [826, 319] width 221 height 35
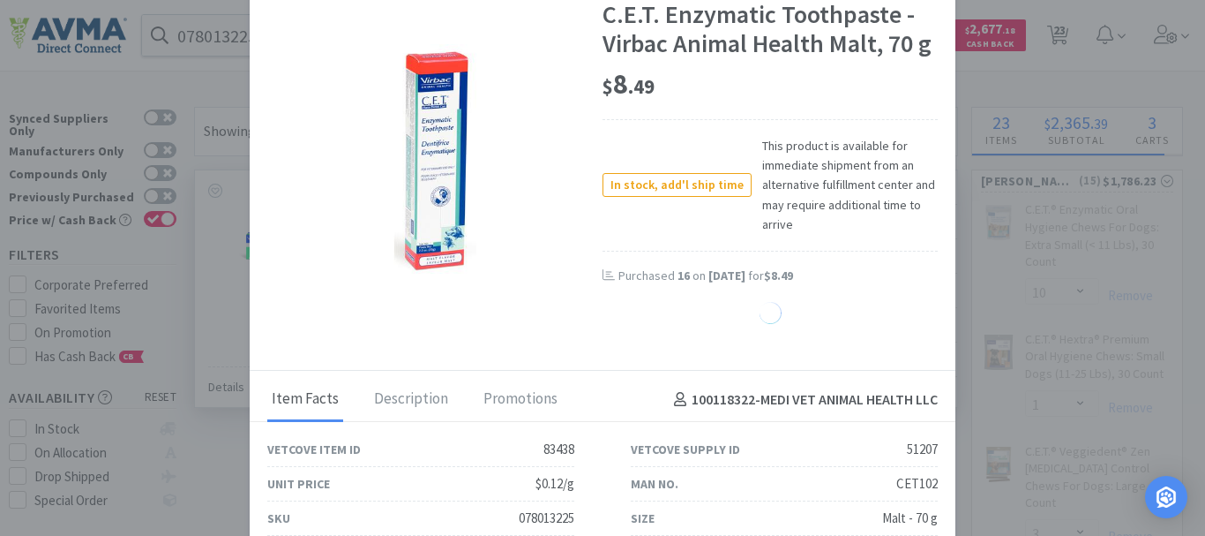
select select "8"
select select "1"
select select "3"
select select "2"
select select "1"
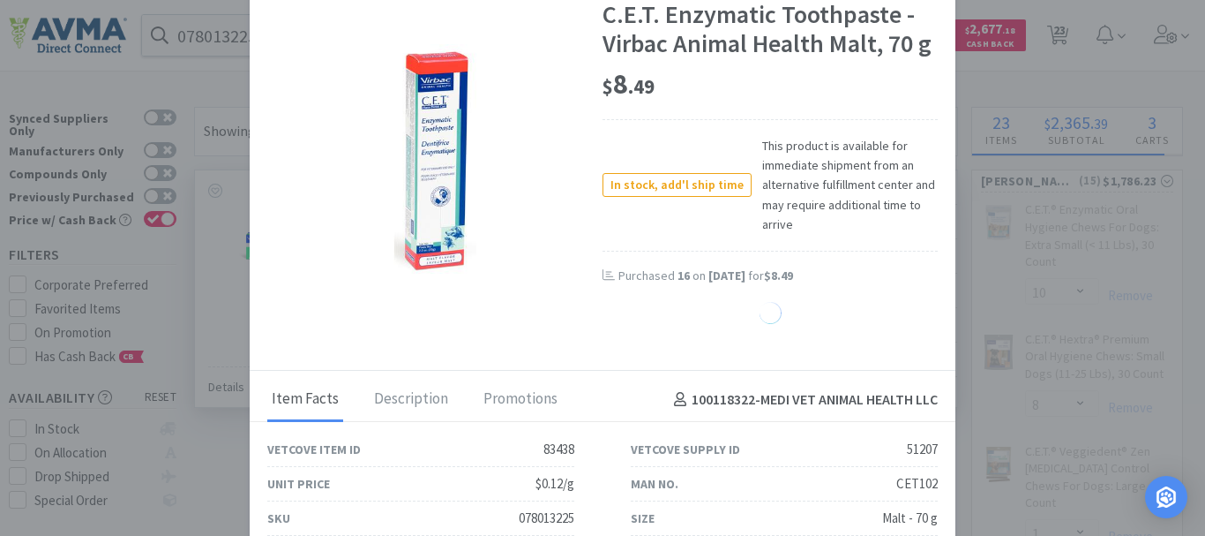
select select "2"
select select "1"
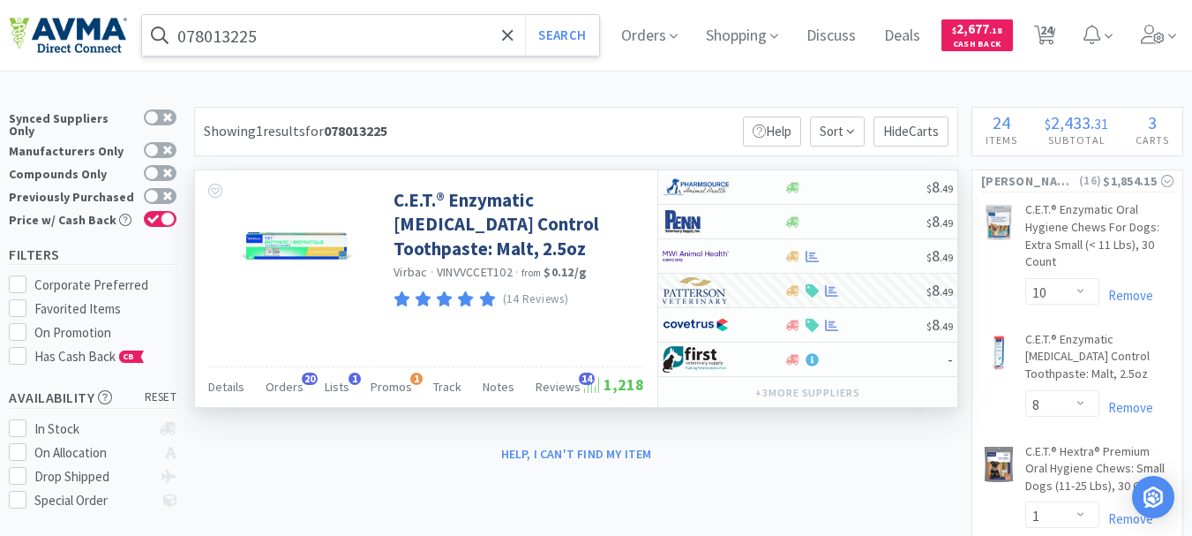
click at [314, 35] on input "078013225" at bounding box center [370, 35] width 457 height 41
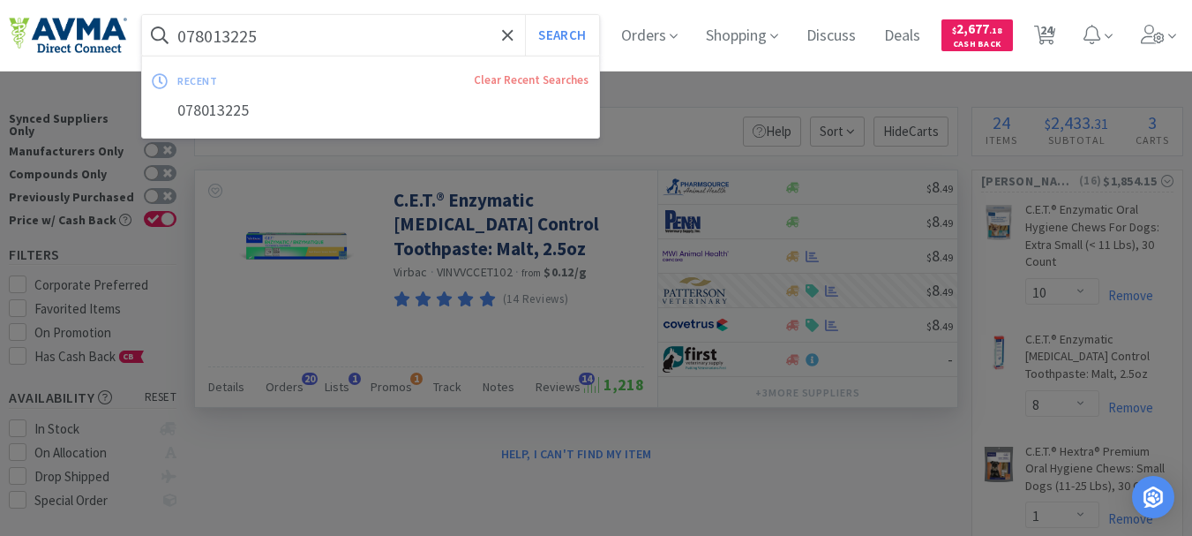
paste input "0692"
click at [314, 35] on input "070692" at bounding box center [370, 35] width 457 height 41
type input "070692"
click at [582, 29] on button "Search" at bounding box center [561, 35] width 73 height 41
